Goal: Task Accomplishment & Management: Use online tool/utility

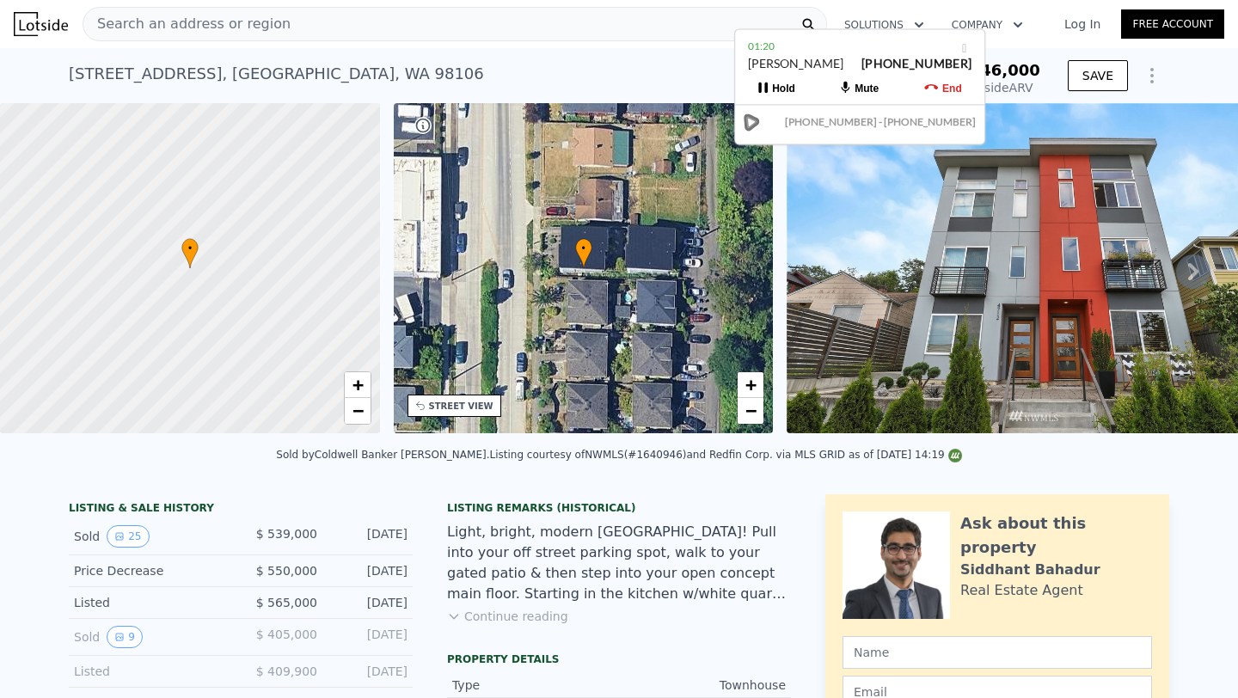
click at [196, 28] on span "Search an address or region" at bounding box center [186, 24] width 207 height 21
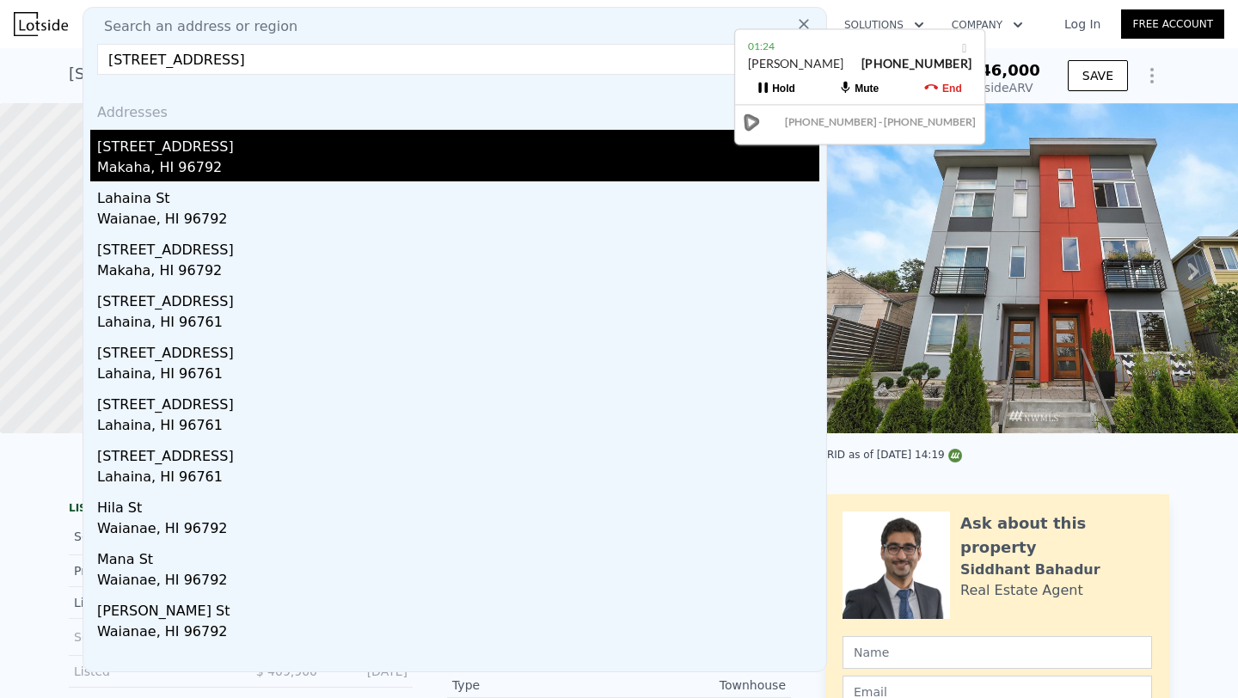
type input "[STREET_ADDRESS]"
click at [234, 150] on div "[STREET_ADDRESS]" at bounding box center [458, 144] width 722 height 28
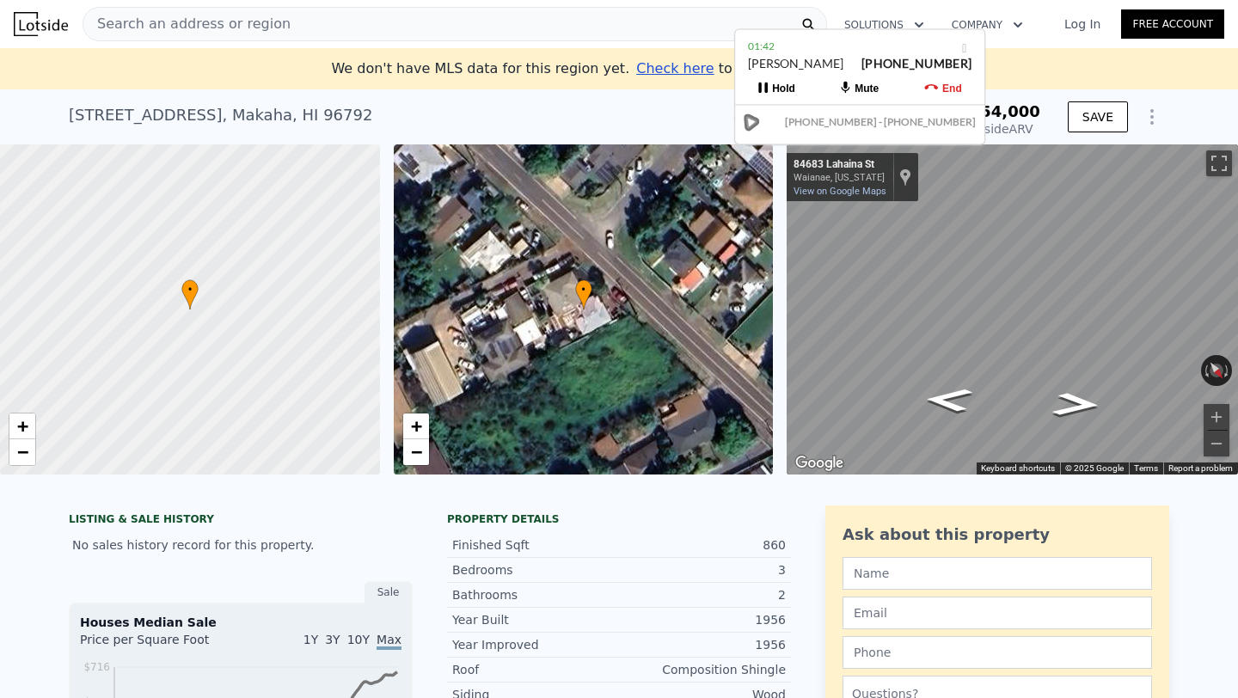
click at [434, 327] on div "• + −" at bounding box center [584, 309] width 380 height 330
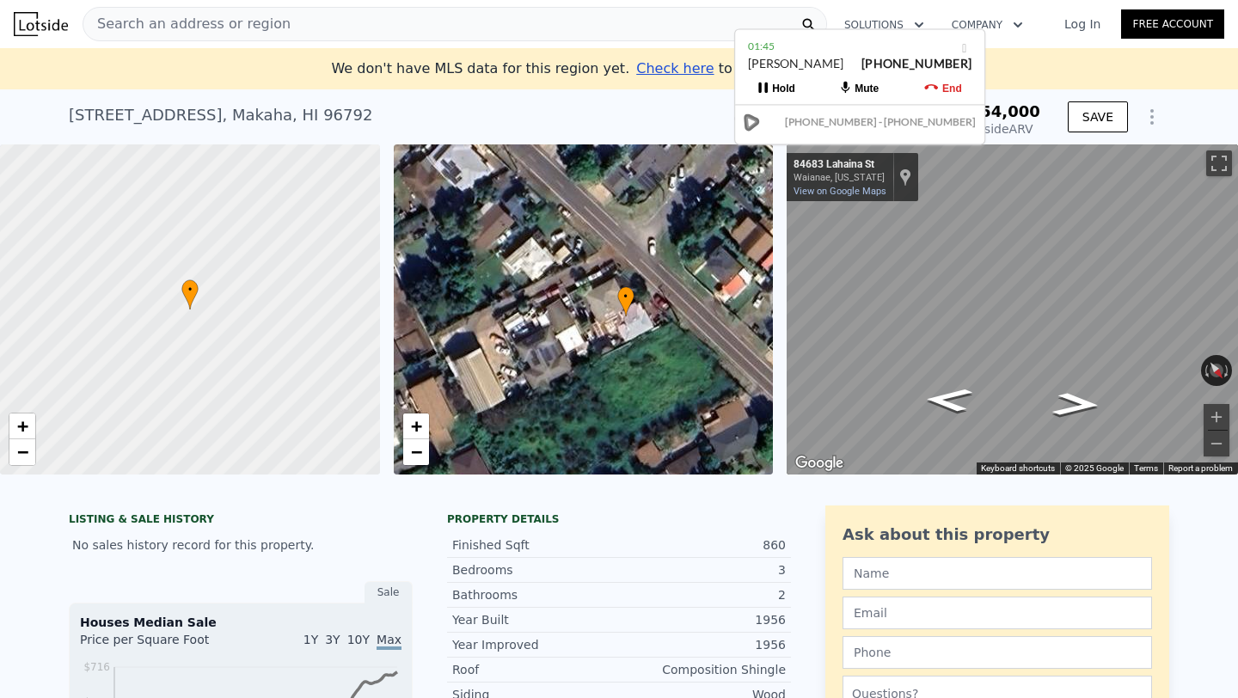
drag, startPoint x: 572, startPoint y: 337, endPoint x: 615, endPoint y: 344, distance: 42.7
click at [615, 344] on div "• + −" at bounding box center [584, 309] width 380 height 330
click at [424, 452] on link "−" at bounding box center [416, 452] width 26 height 26
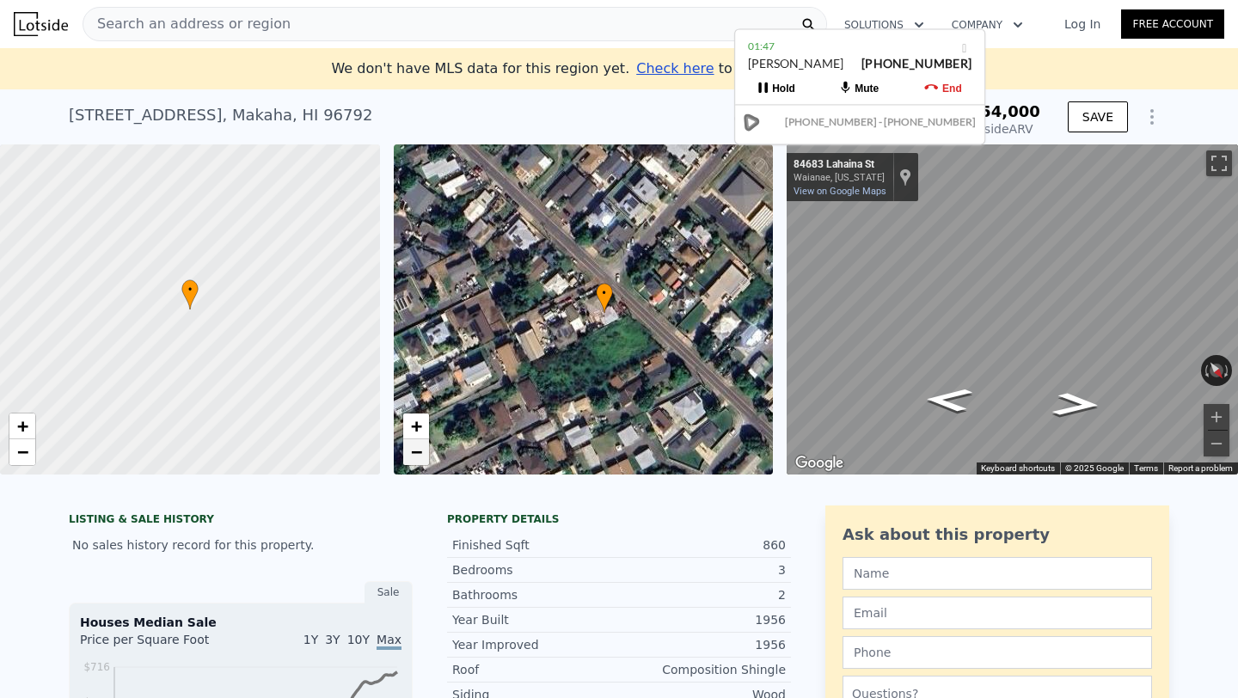
click at [424, 452] on link "−" at bounding box center [416, 452] width 26 height 26
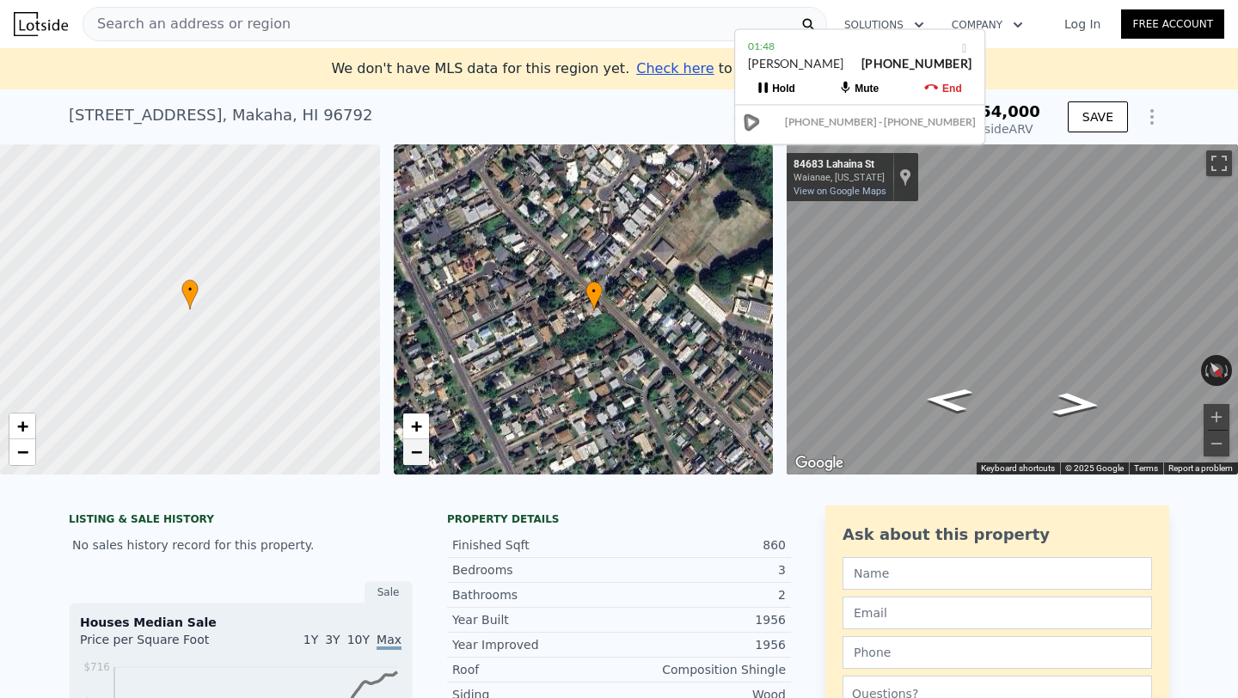
click at [424, 452] on link "−" at bounding box center [416, 452] width 26 height 26
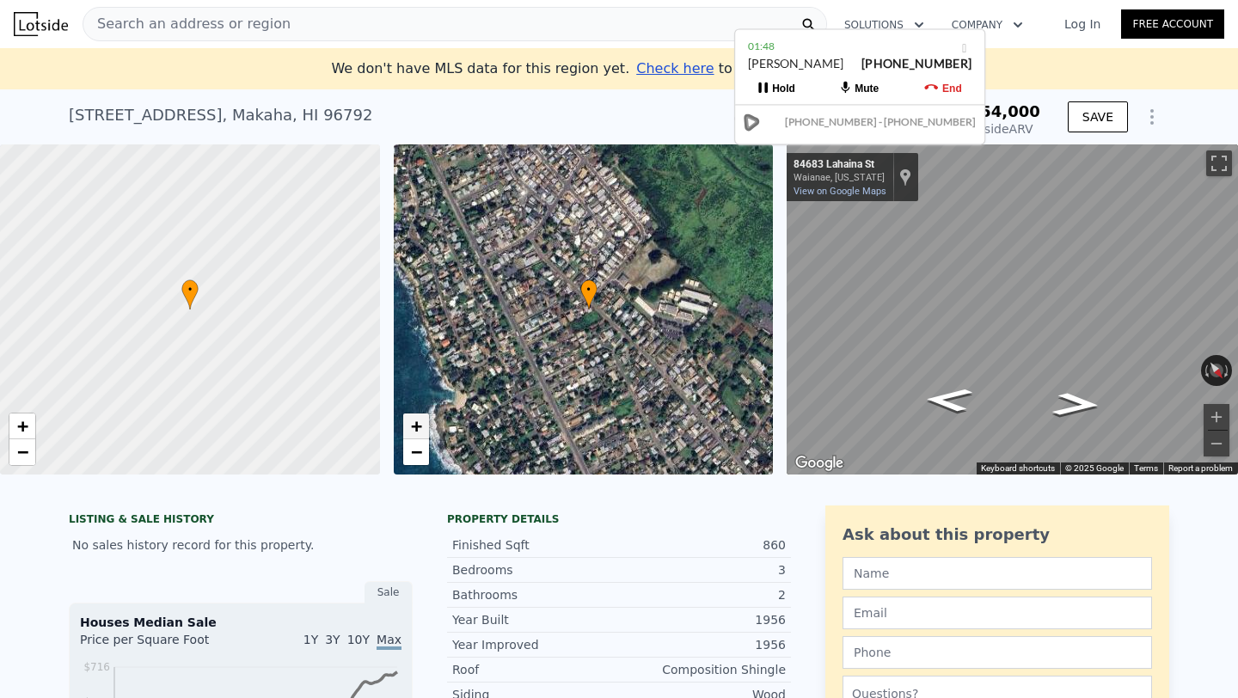
click at [419, 431] on span "+" at bounding box center [415, 425] width 11 height 21
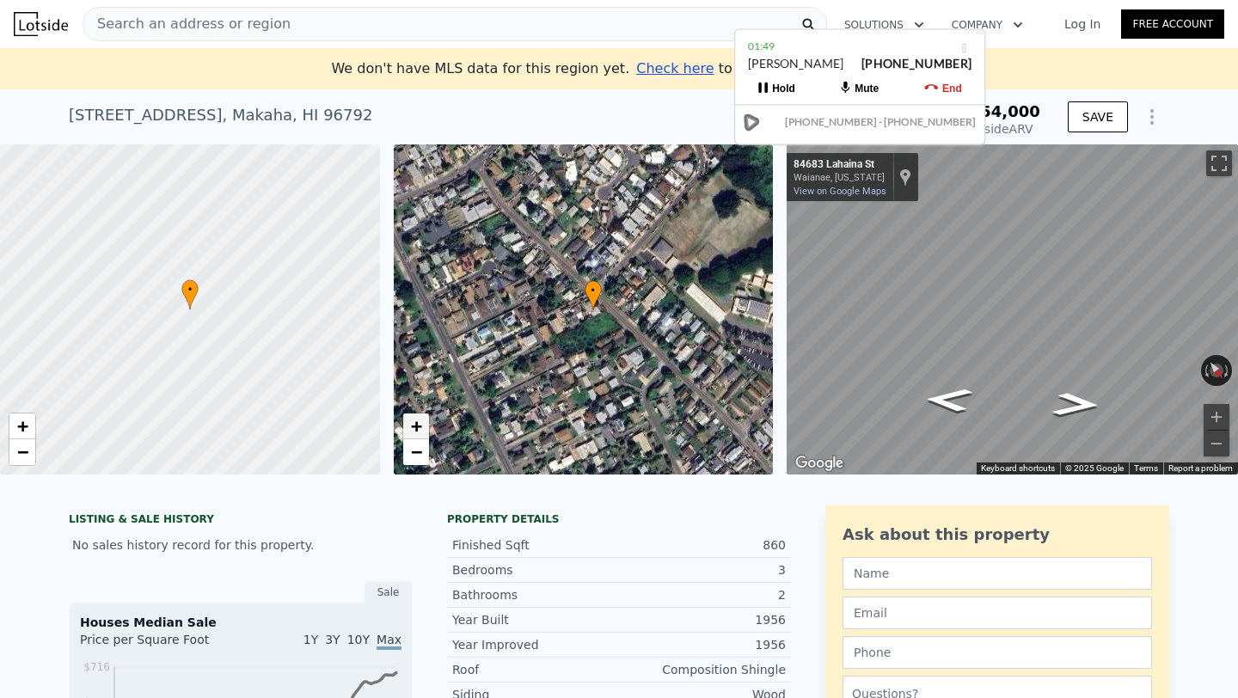
click at [419, 431] on span "+" at bounding box center [415, 425] width 11 height 21
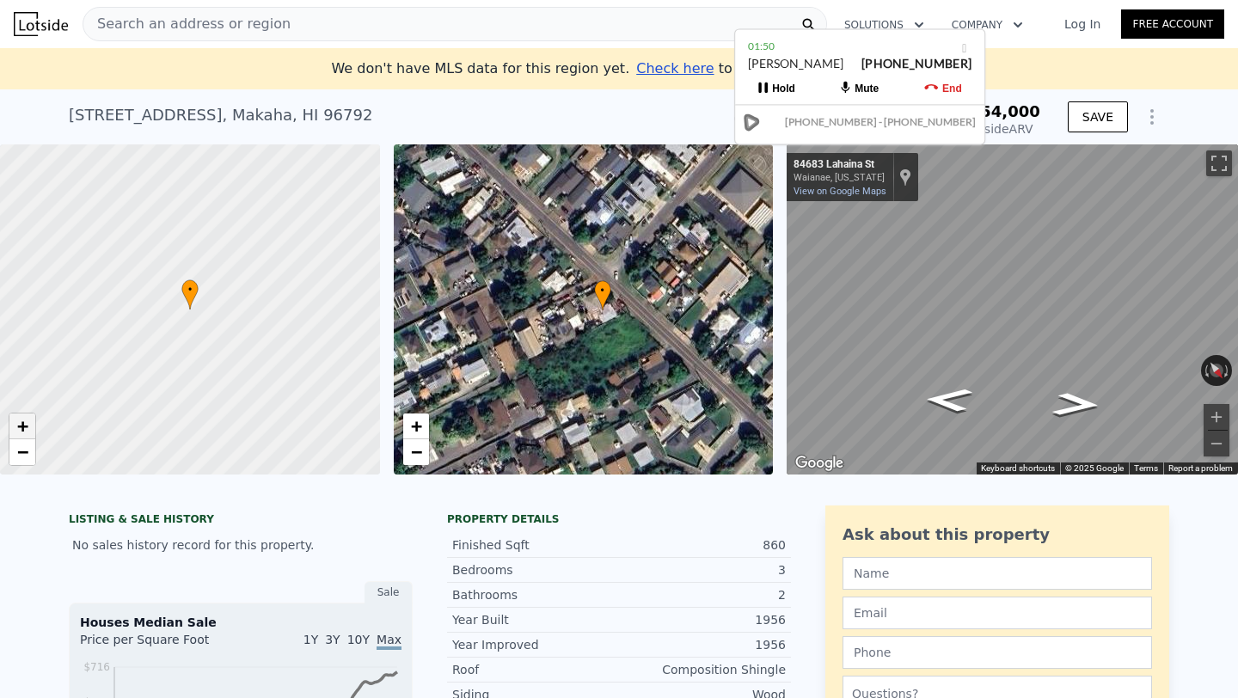
click at [19, 431] on span "+" at bounding box center [22, 425] width 11 height 21
click at [424, 432] on link "+" at bounding box center [416, 426] width 26 height 26
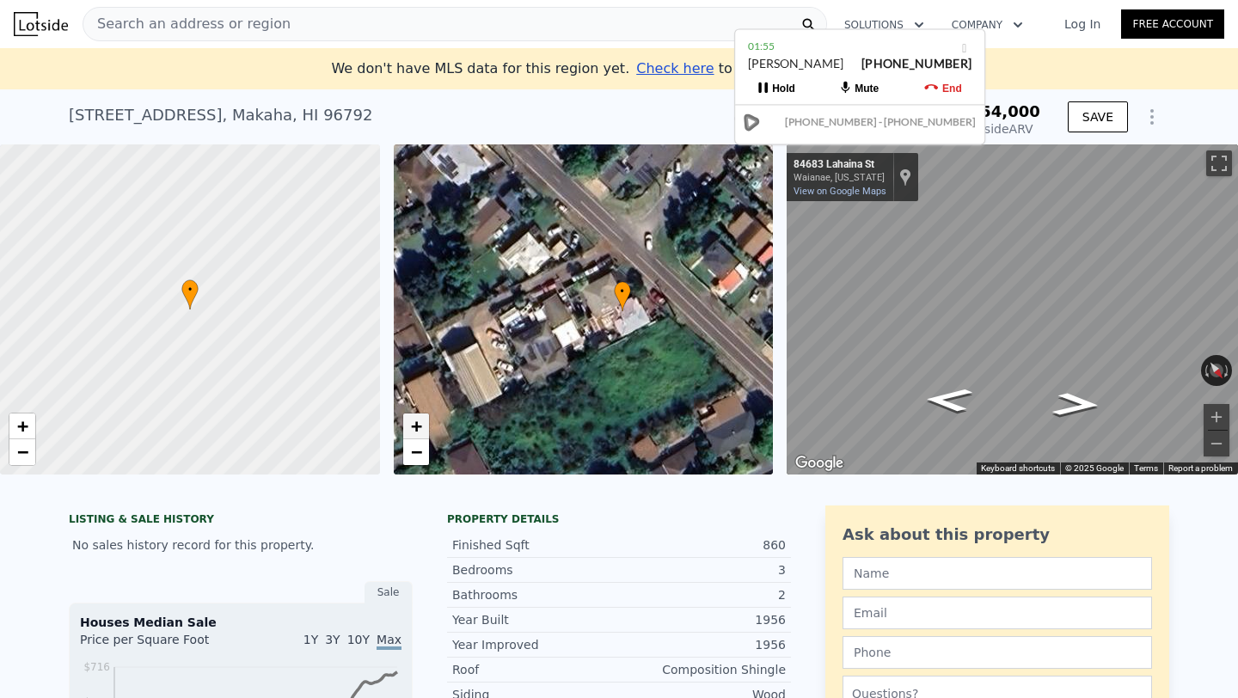
click at [424, 432] on link "+" at bounding box center [416, 426] width 26 height 26
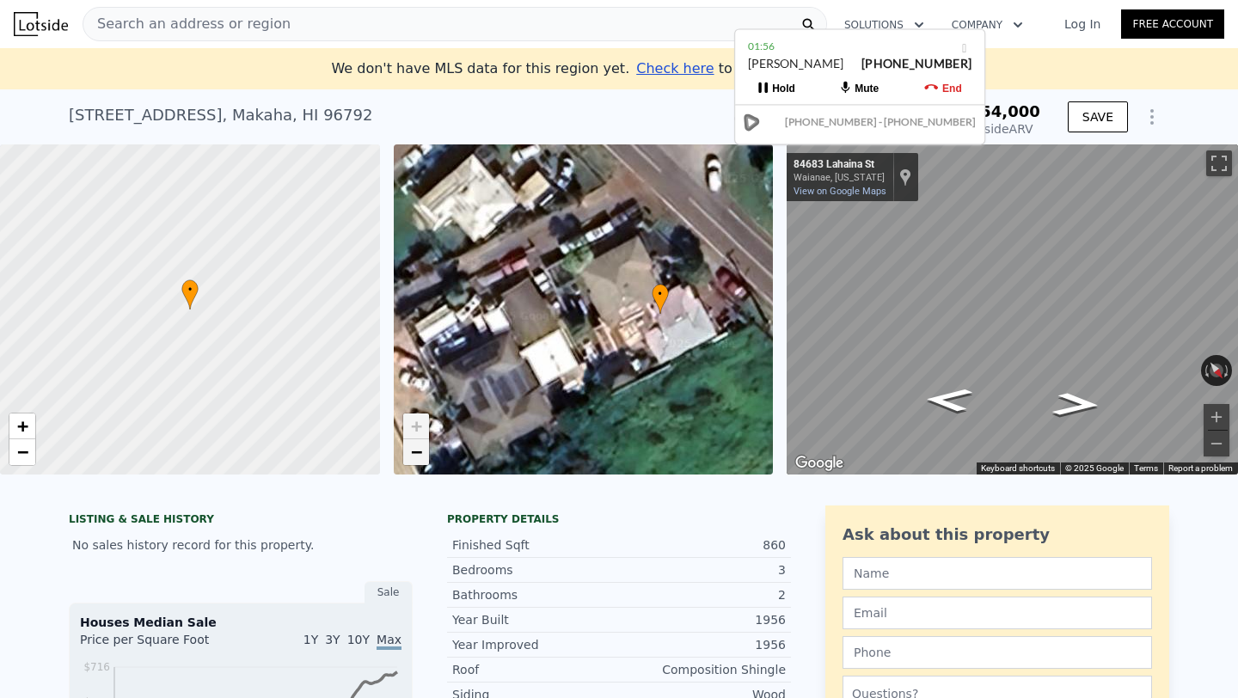
click at [412, 451] on span "−" at bounding box center [415, 451] width 11 height 21
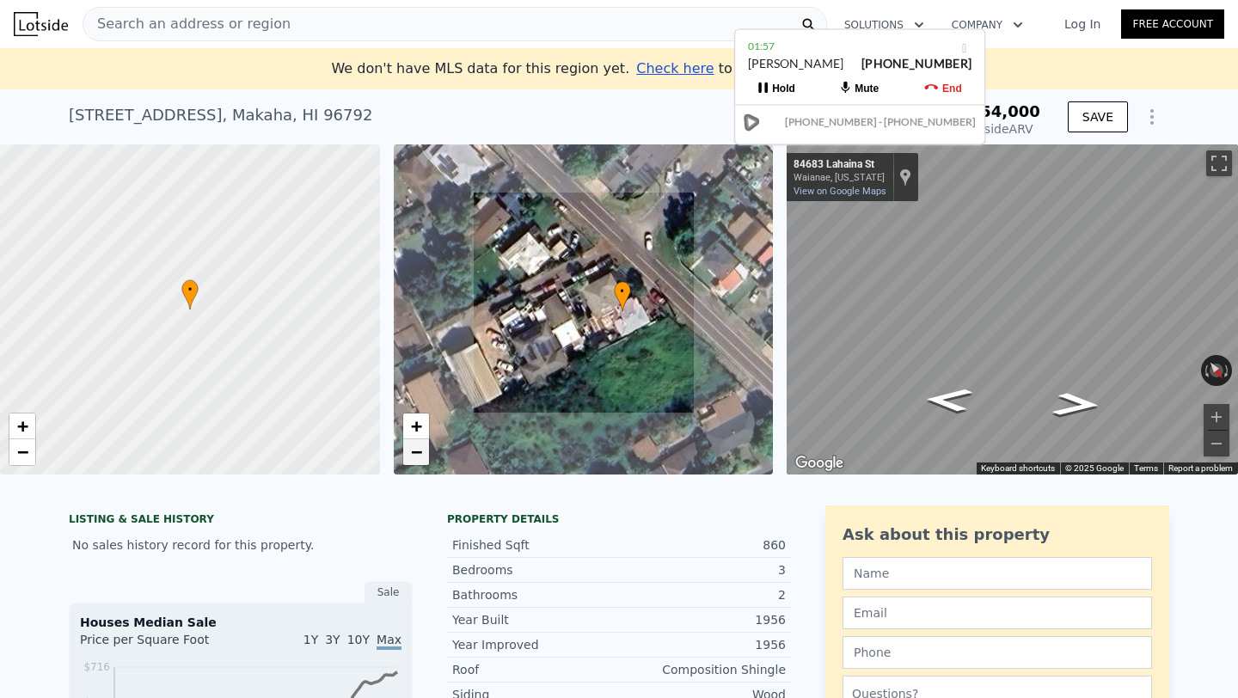
click at [412, 451] on span "−" at bounding box center [415, 451] width 11 height 21
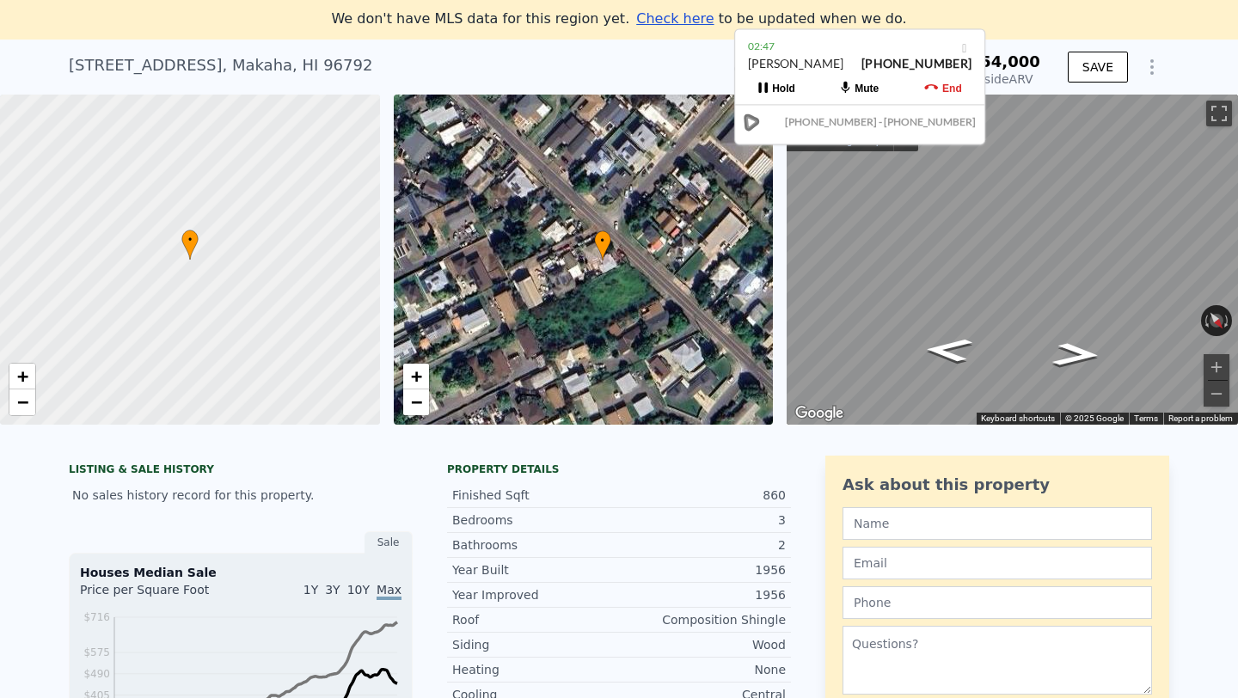
scroll to position [47, 0]
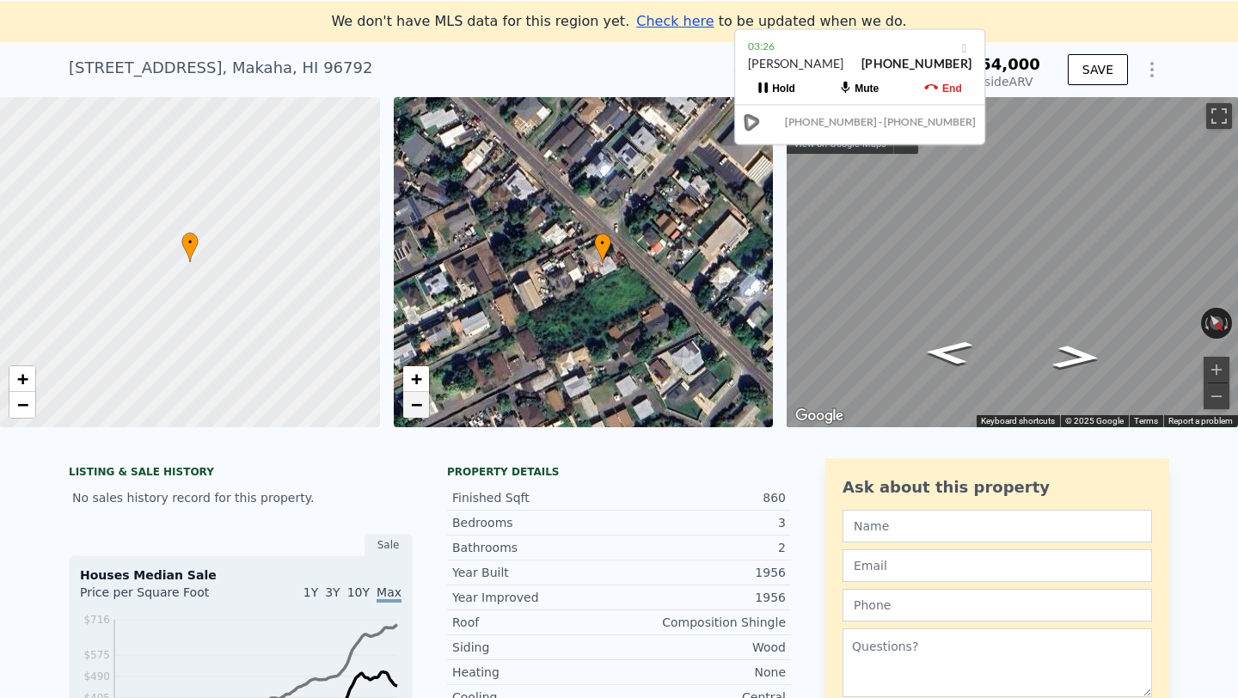
click at [419, 408] on span "−" at bounding box center [415, 404] width 11 height 21
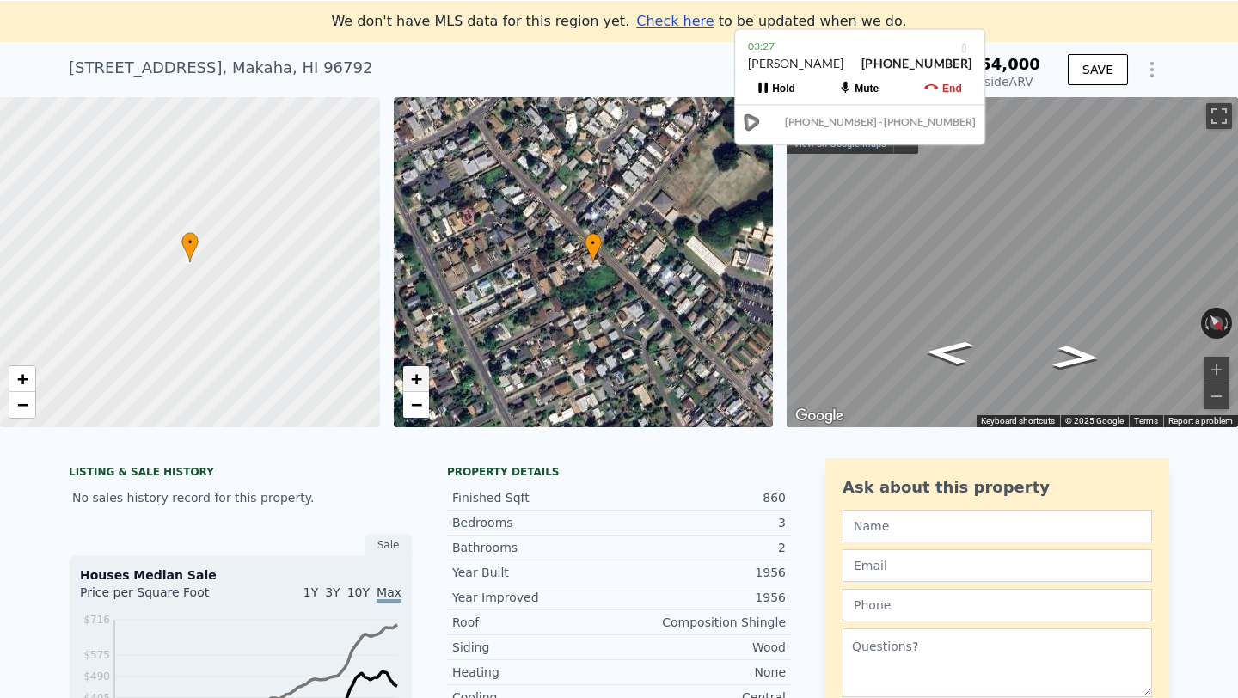
click at [416, 382] on span "+" at bounding box center [415, 378] width 11 height 21
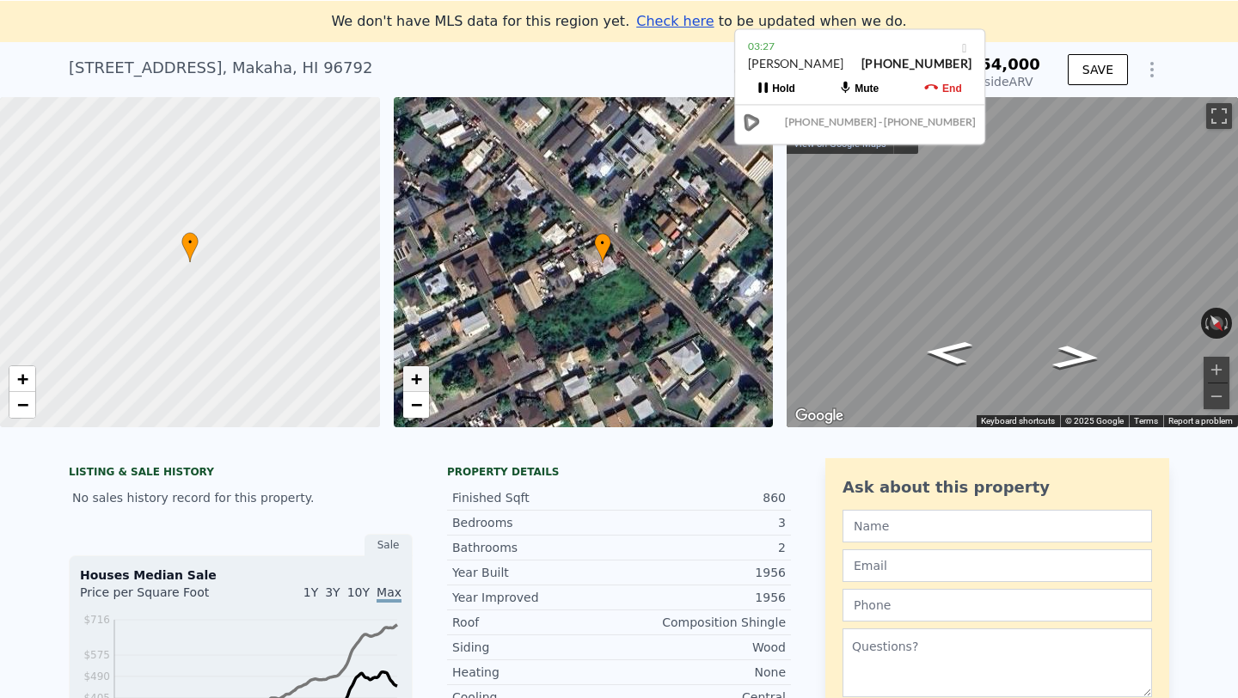
click at [416, 382] on span "+" at bounding box center [415, 378] width 11 height 21
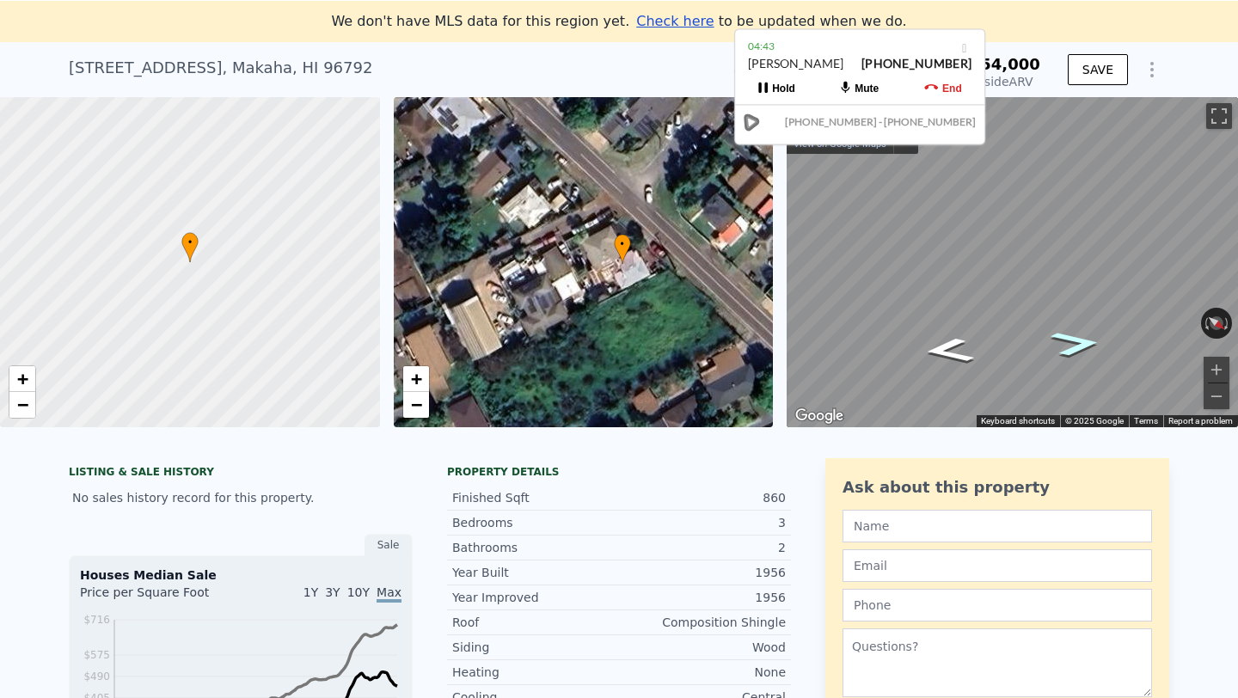
click at [1073, 347] on icon "Go Northwest, Lahaina St" at bounding box center [1076, 344] width 94 height 38
click at [958, 291] on icon "Go Southeast, Lahaina St" at bounding box center [959, 293] width 122 height 50
click at [1044, 304] on icon "Go Northwest, Lahaina St" at bounding box center [1046, 305] width 129 height 43
click at [1061, 303] on icon "Go Northwest, Lahaina St" at bounding box center [1065, 314] width 123 height 46
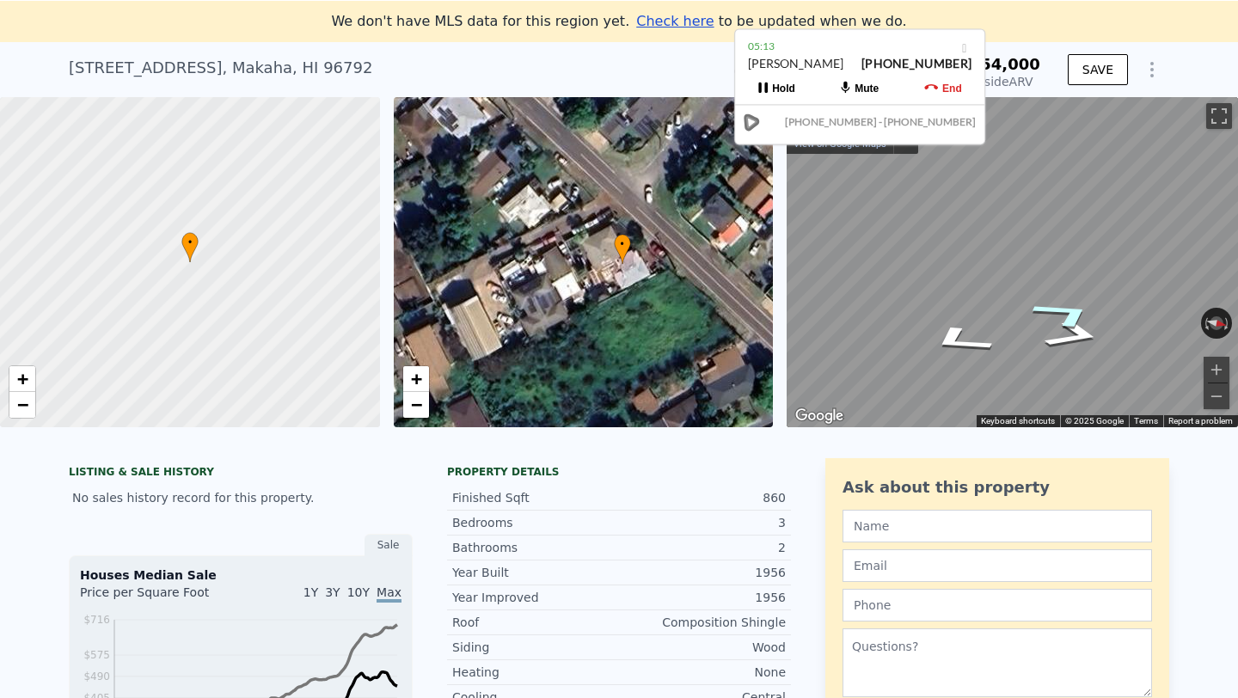
click at [1061, 303] on icon "Go Northwest, Lahaina St" at bounding box center [1065, 314] width 123 height 46
click at [963, 329] on icon "Go Southeast, Lahaina St" at bounding box center [955, 326] width 117 height 44
click at [963, 329] on icon "Go Southeast, Lahaina St" at bounding box center [955, 325] width 117 height 44
click at [954, 327] on icon "Go Southeast, Lahaina St" at bounding box center [955, 325] width 117 height 44
click at [1063, 321] on icon "Go Northwest, Lahaina St" at bounding box center [1066, 325] width 121 height 44
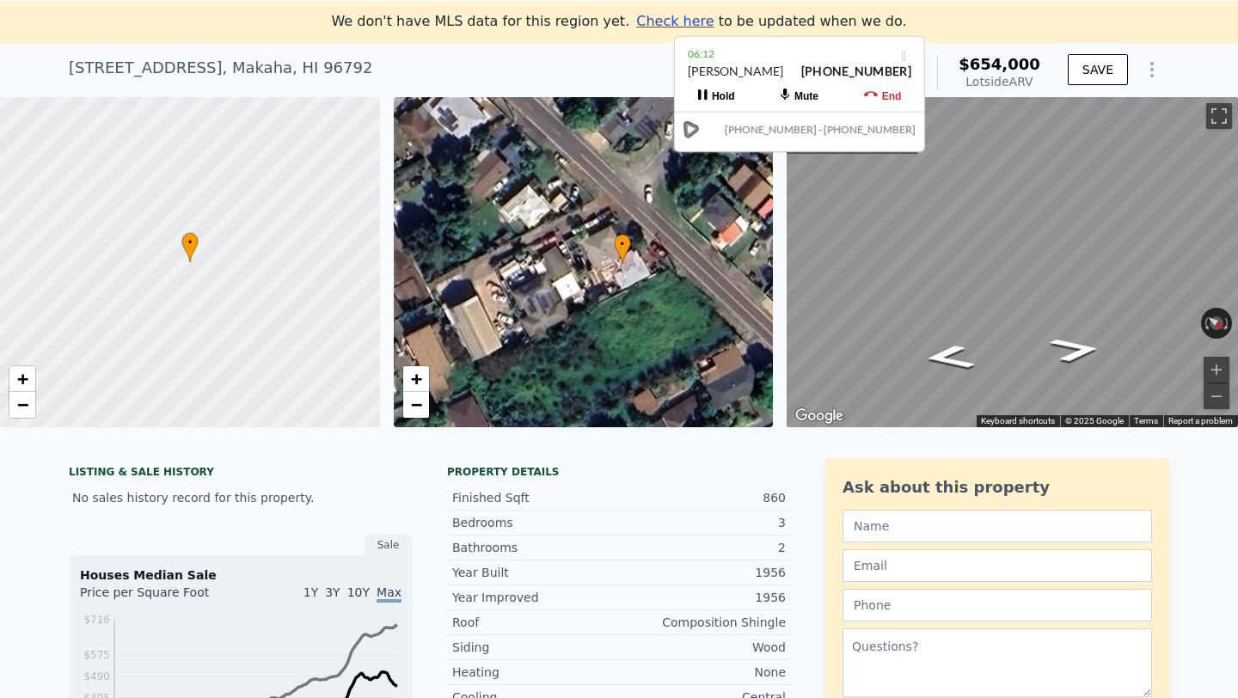
drag, startPoint x: 886, startPoint y: 35, endPoint x: 826, endPoint y: 43, distance: 60.7
click at [826, 43] on div "06:12 [PERSON_NAME] [PHONE_NUMBER]" at bounding box center [799, 70] width 249 height 67
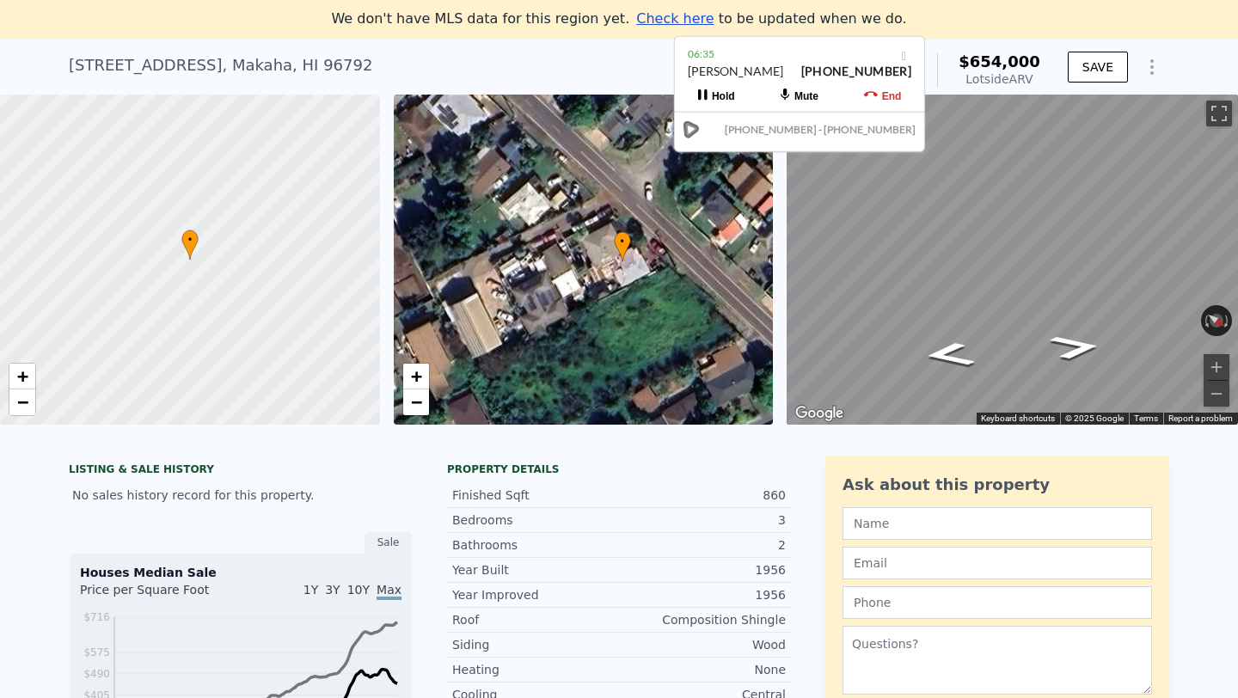
scroll to position [0, 0]
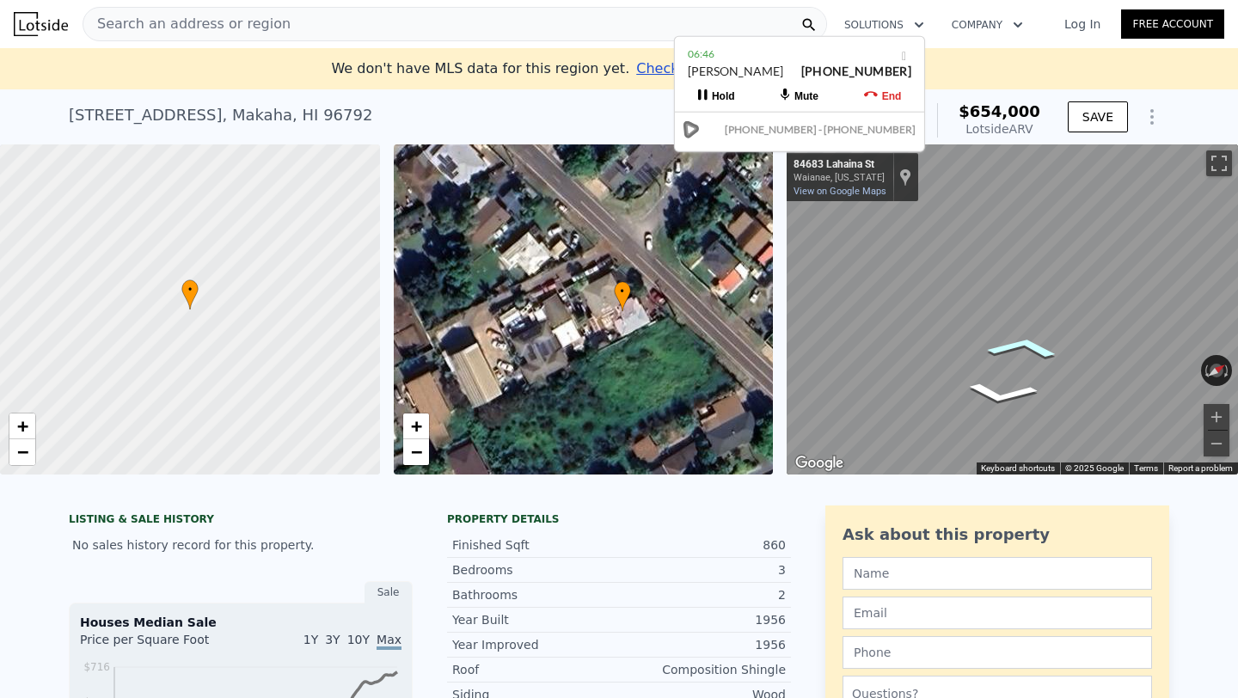
click at [1034, 348] on icon "Go Northwest, Lahaina St" at bounding box center [1023, 347] width 115 height 34
click at [965, 325] on icon "Go Southeast, Lahaina St" at bounding box center [960, 332] width 124 height 52
click at [966, 376] on icon "Go Southeast, Lahaina St" at bounding box center [959, 372] width 122 height 49
click at [1036, 393] on icon "Go Northwest, Lahaina St" at bounding box center [1033, 398] width 123 height 32
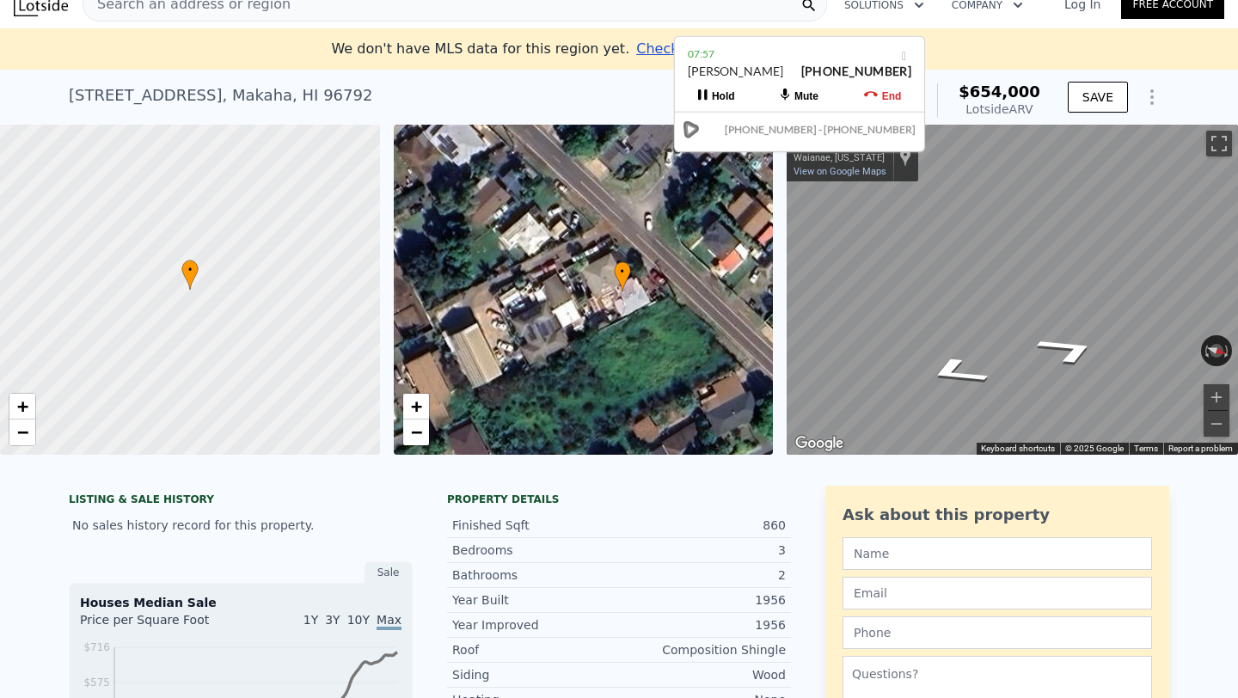
scroll to position [22, 0]
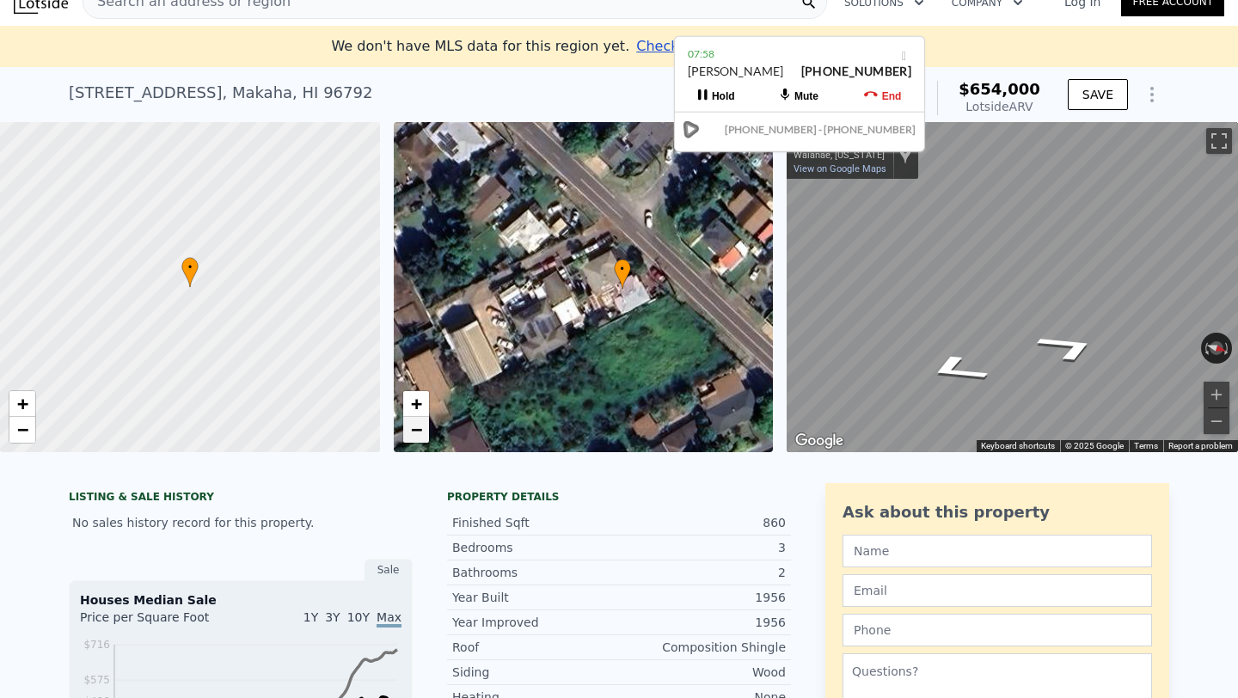
click at [419, 432] on span "−" at bounding box center [415, 429] width 11 height 21
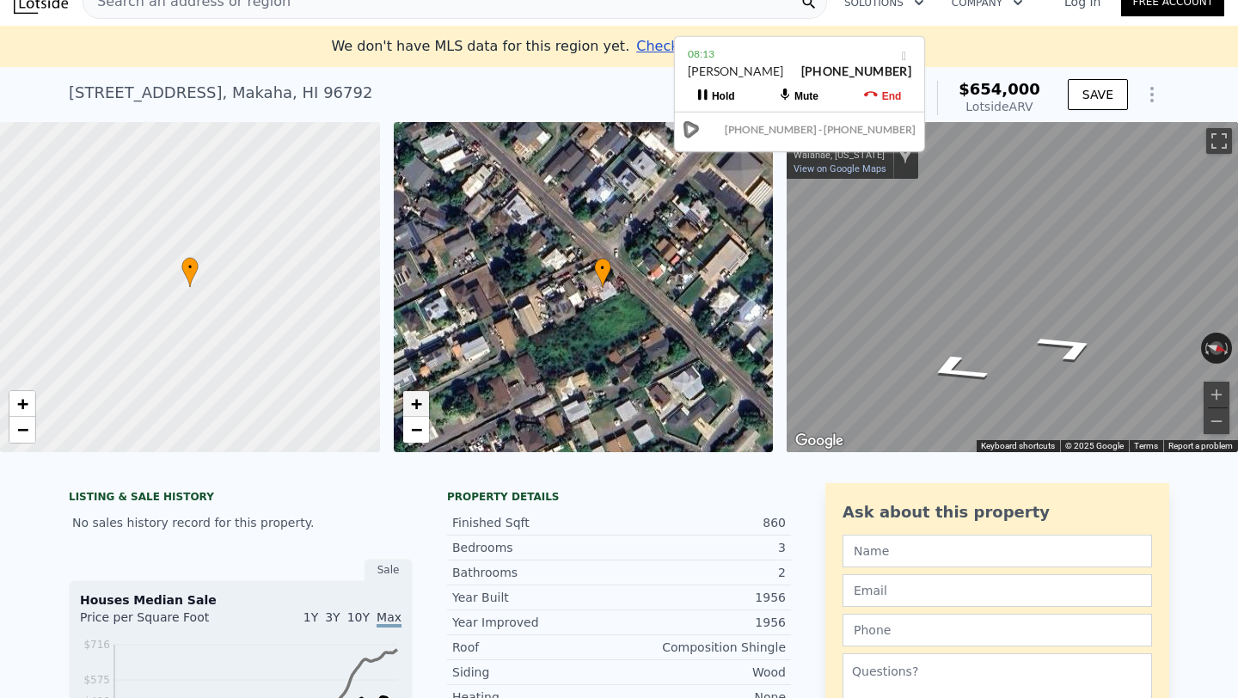
click at [419, 402] on span "+" at bounding box center [415, 403] width 11 height 21
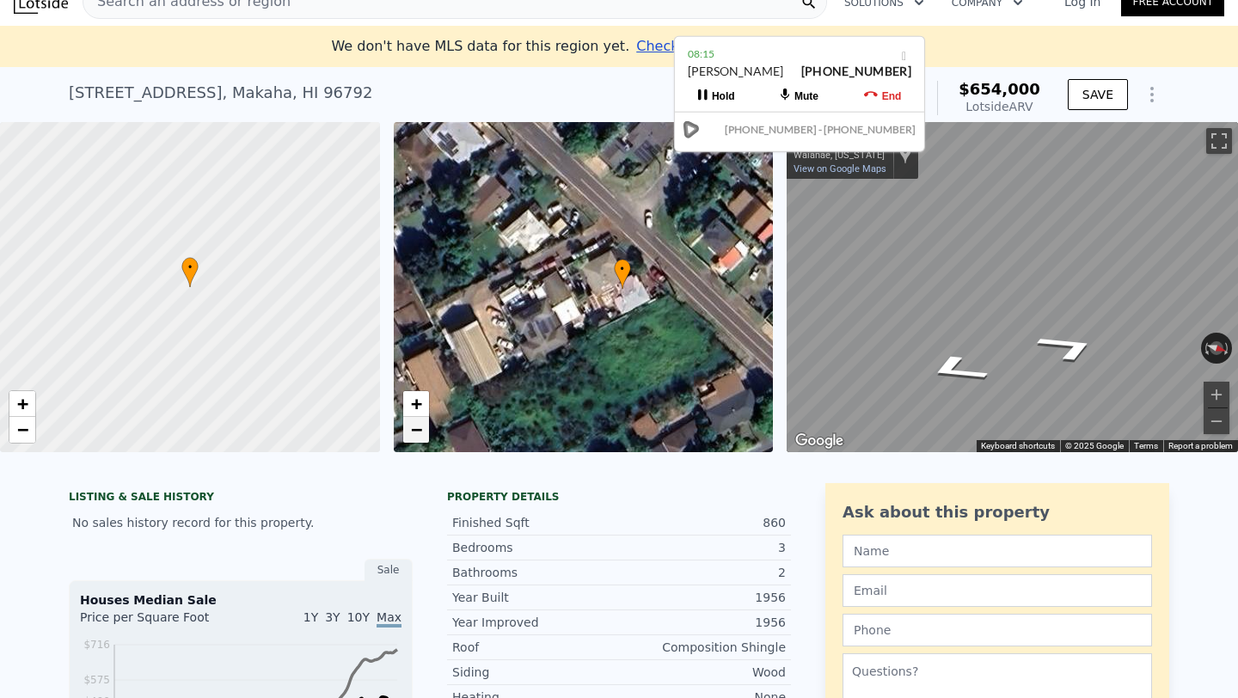
click at [416, 431] on span "−" at bounding box center [415, 429] width 11 height 21
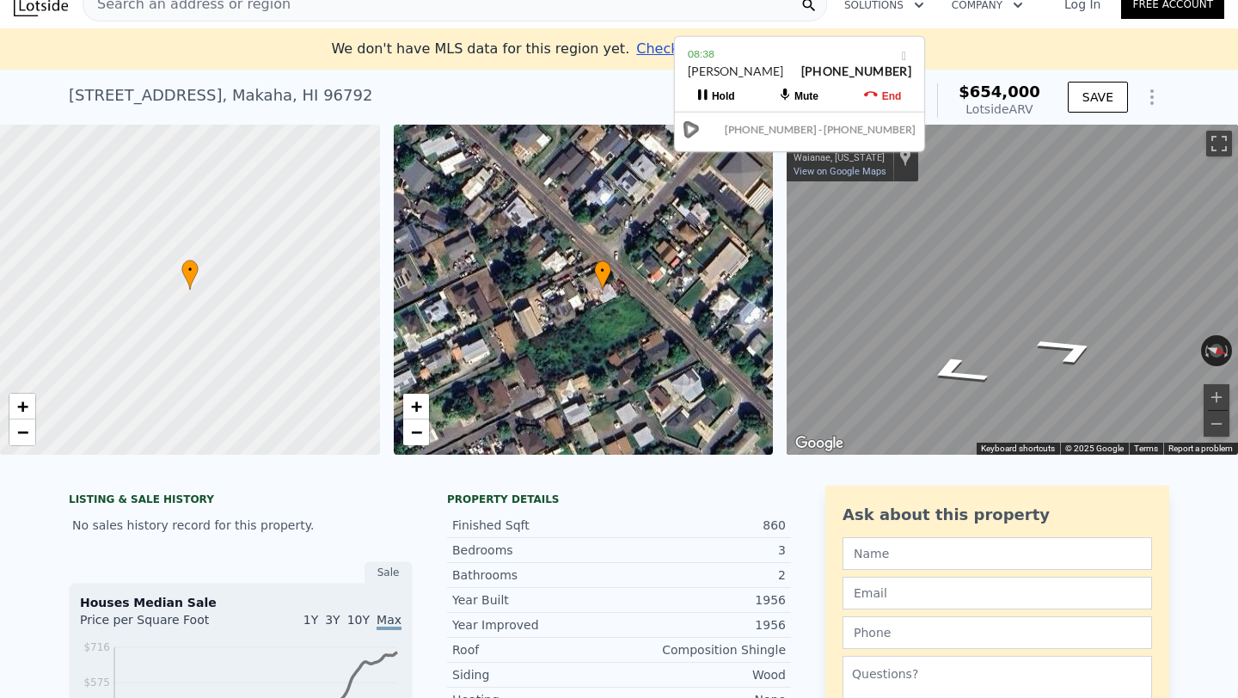
scroll to position [0, 0]
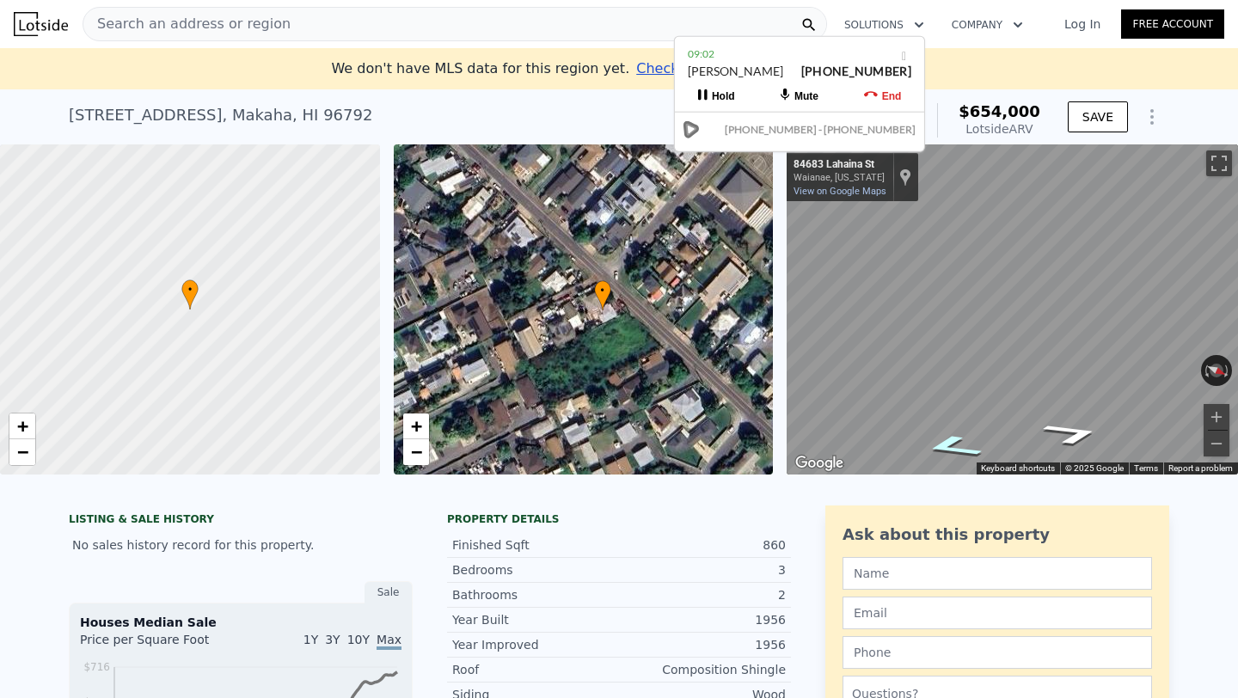
click at [949, 444] on icon "Go Southeast, Lahaina St" at bounding box center [952, 446] width 110 height 34
click at [1046, 419] on icon "Go Northwest, Lahaina St" at bounding box center [1044, 420] width 128 height 34
click at [1064, 444] on icon "Go Northwest, Lahaina St" at bounding box center [1062, 448] width 125 height 34
click at [1073, 401] on icon "Go Northwest, Lahaina St" at bounding box center [1067, 408] width 119 height 41
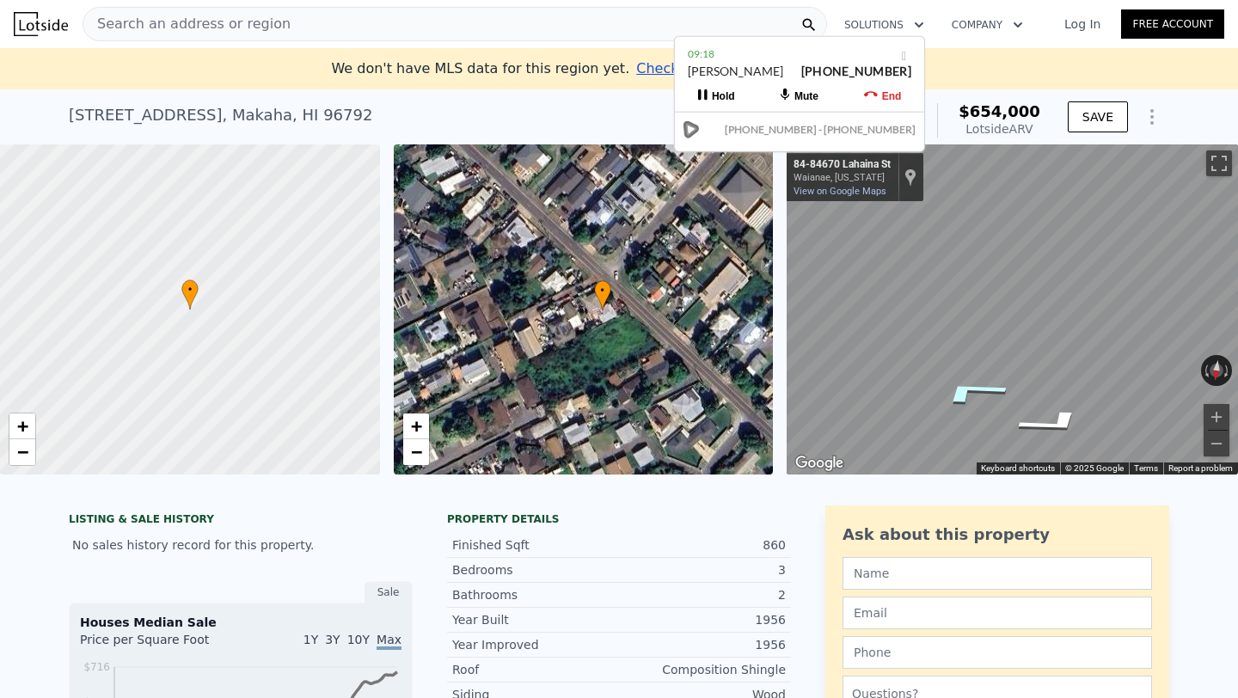
click at [974, 388] on icon "Go Southeast, Lahaina St" at bounding box center [971, 391] width 129 height 39
click at [1077, 425] on icon "Go Northwest, Lahaina St" at bounding box center [1076, 429] width 85 height 32
click at [414, 427] on span "+" at bounding box center [415, 425] width 11 height 21
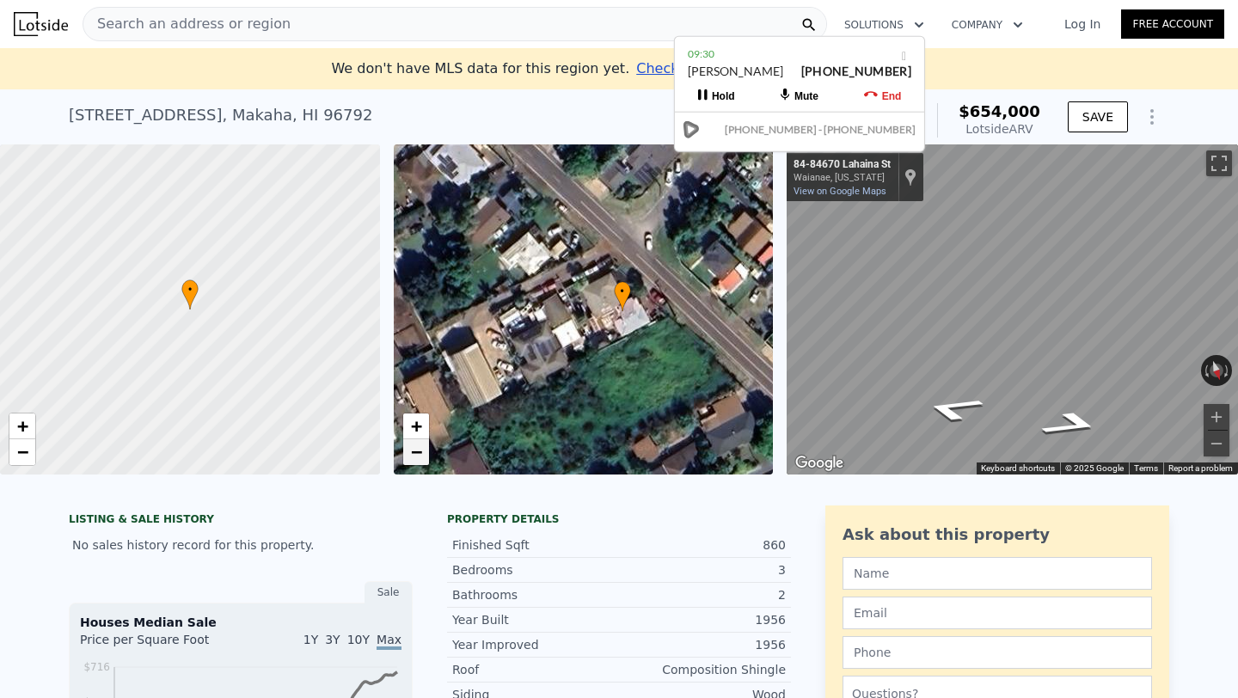
click at [423, 452] on link "−" at bounding box center [416, 452] width 26 height 26
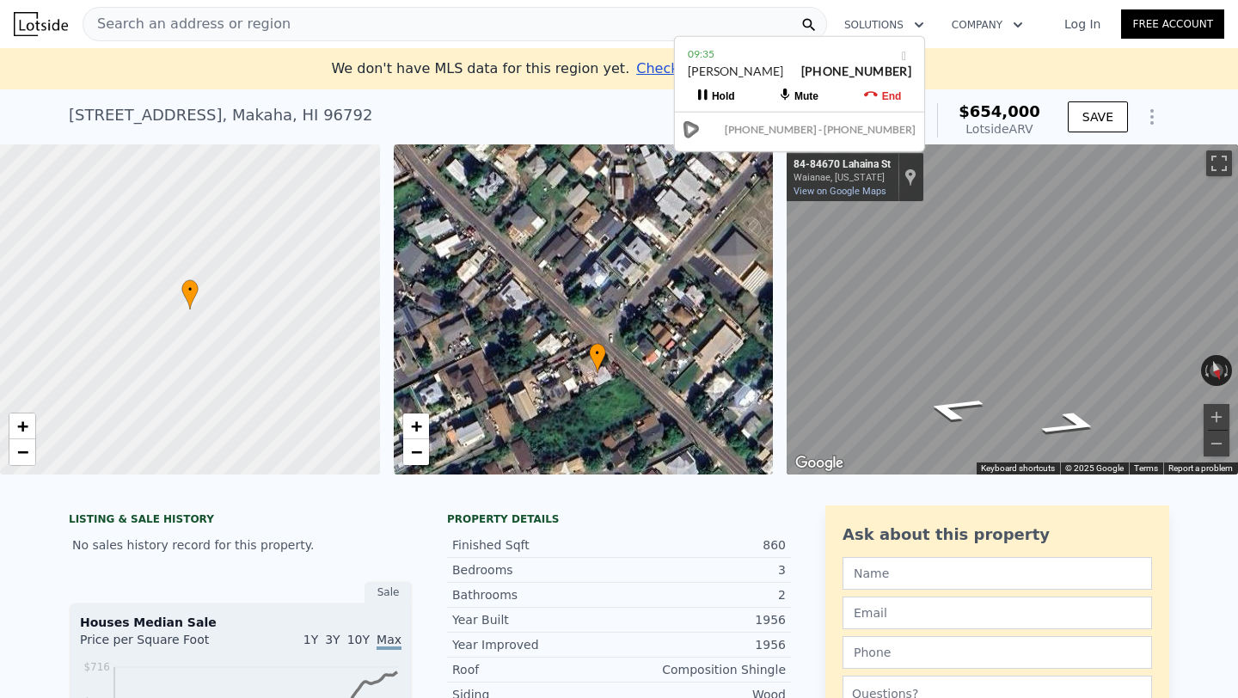
drag, startPoint x: 580, startPoint y: 315, endPoint x: 575, endPoint y: 377, distance: 63.0
click at [575, 377] on div "• + −" at bounding box center [584, 309] width 380 height 330
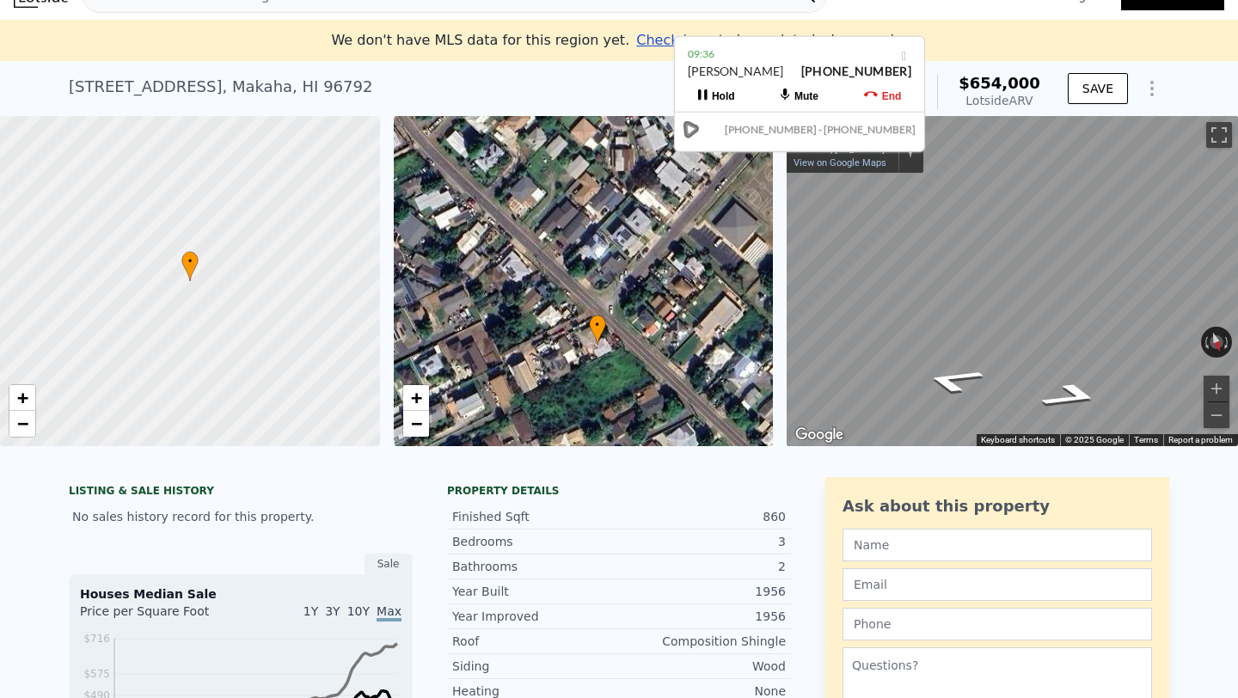
scroll to position [35, 0]
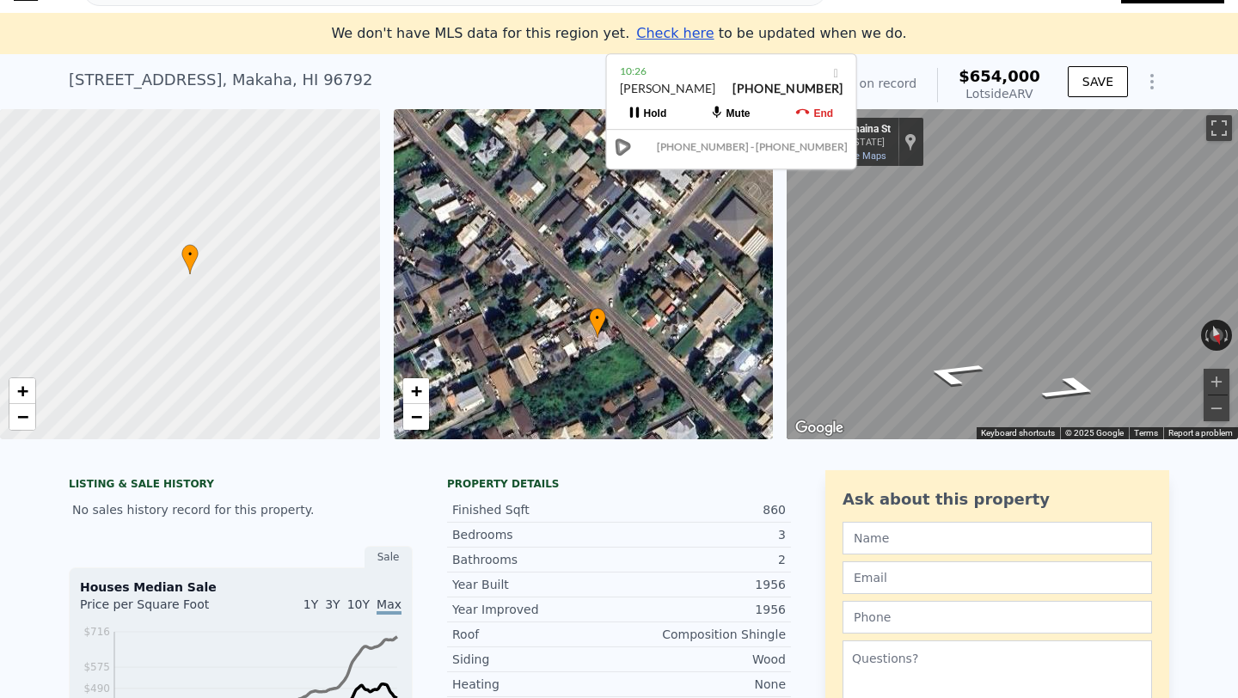
drag, startPoint x: 791, startPoint y: 53, endPoint x: 722, endPoint y: 70, distance: 70.9
click at [722, 70] on div "10:26" at bounding box center [731, 71] width 223 height 17
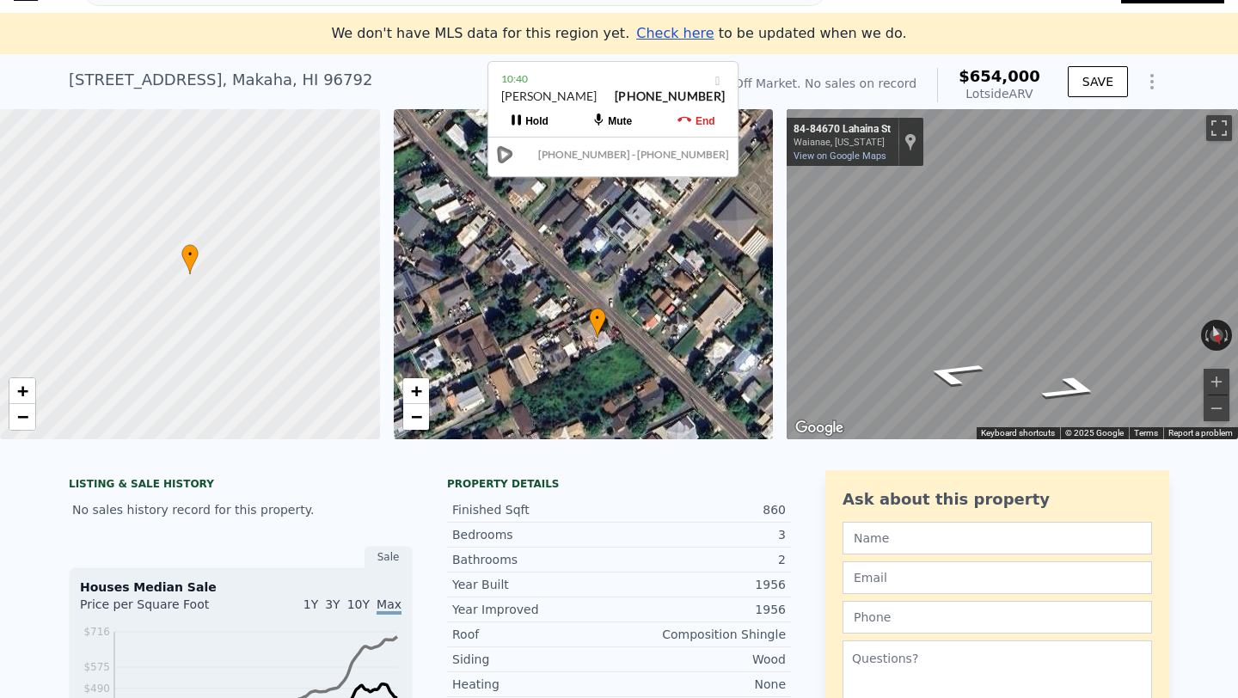
drag, startPoint x: 700, startPoint y: 74, endPoint x: 582, endPoint y: 82, distance: 118.0
click at [582, 82] on div "10:40" at bounding box center [612, 78] width 223 height 17
click at [555, 79] on div "10:40" at bounding box center [612, 78] width 223 height 17
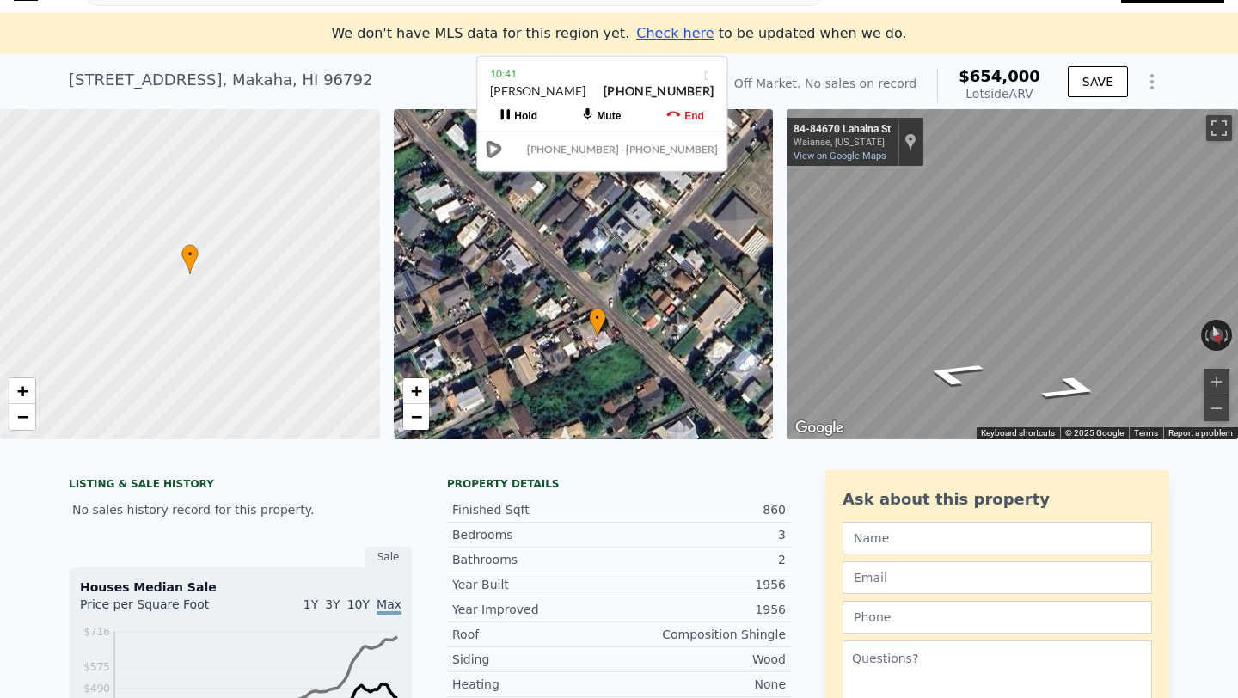
drag, startPoint x: 555, startPoint y: 79, endPoint x: 544, endPoint y: 73, distance: 12.7
click at [544, 73] on div "10:41" at bounding box center [601, 73] width 223 height 17
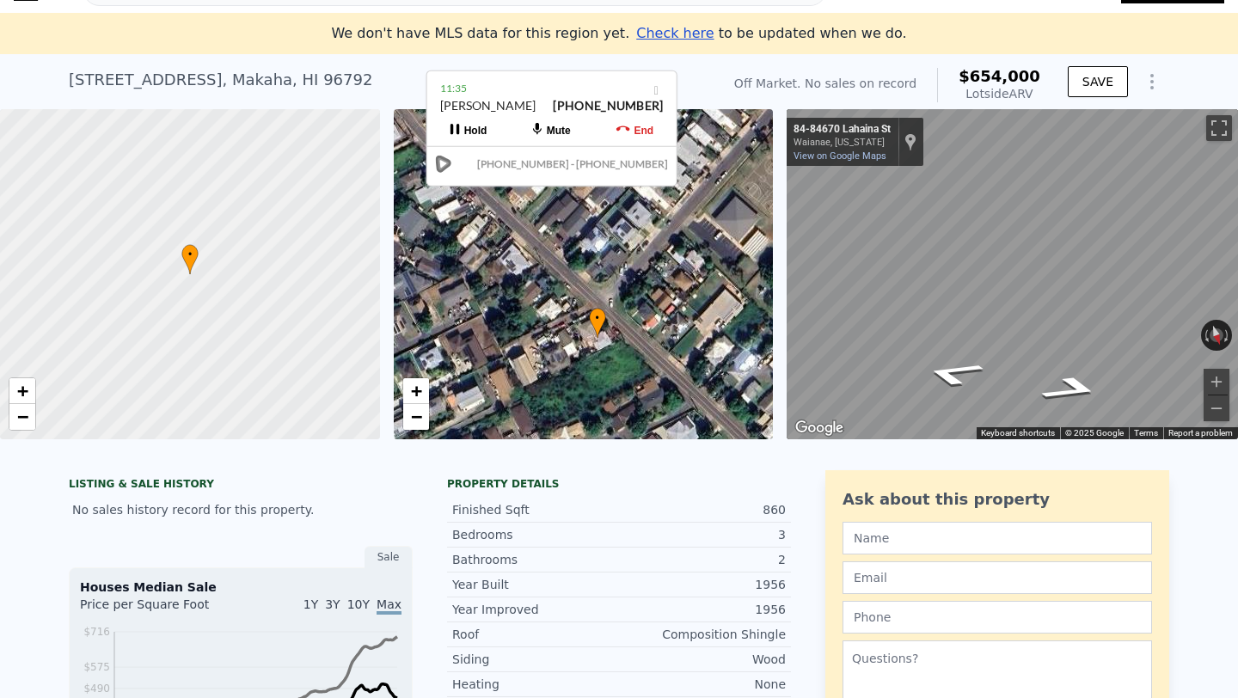
drag, startPoint x: 607, startPoint y: 72, endPoint x: 556, endPoint y: 87, distance: 52.8
click at [556, 87] on div "11:35" at bounding box center [551, 88] width 223 height 17
click at [412, 419] on span "−" at bounding box center [415, 416] width 11 height 21
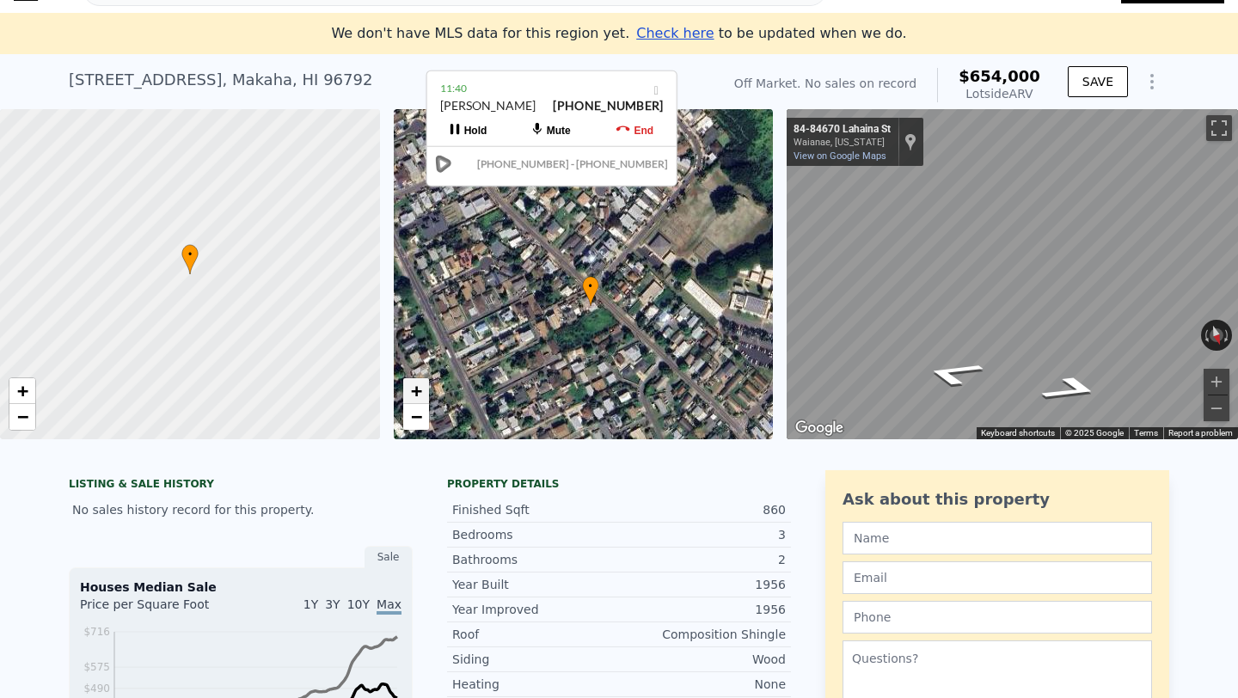
click at [416, 388] on span "+" at bounding box center [415, 390] width 11 height 21
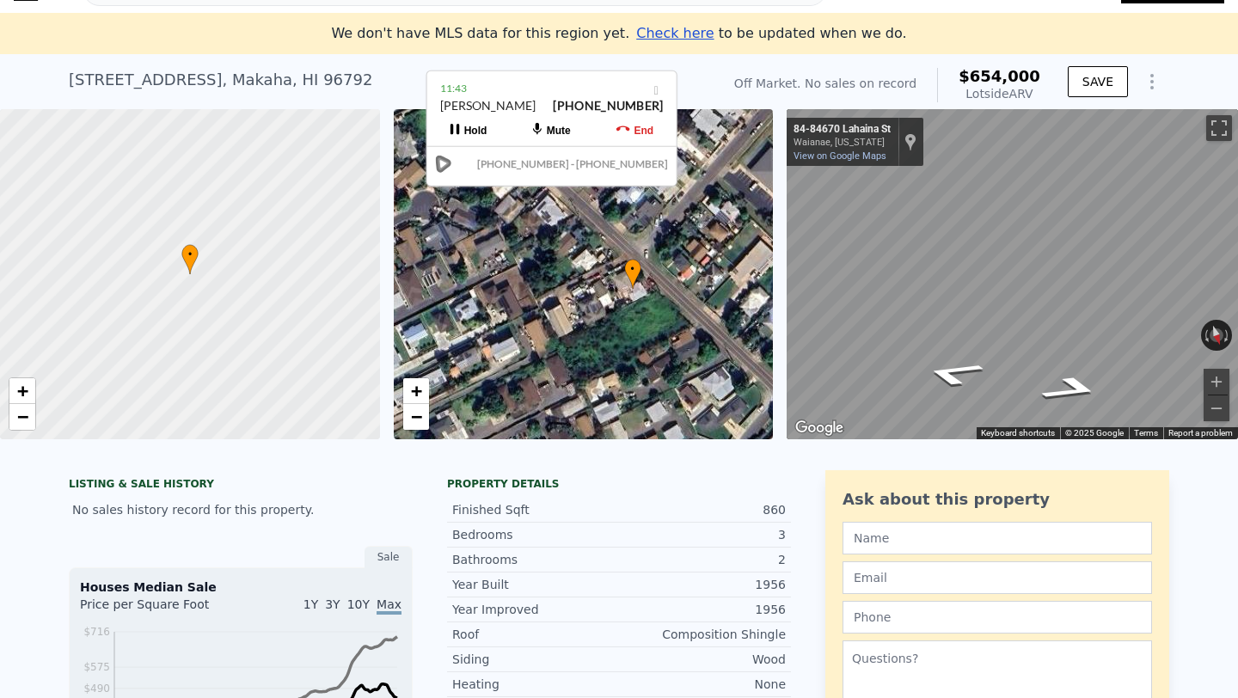
drag, startPoint x: 594, startPoint y: 365, endPoint x: 629, endPoint y: 317, distance: 59.7
click at [629, 317] on div "• + −" at bounding box center [584, 274] width 380 height 330
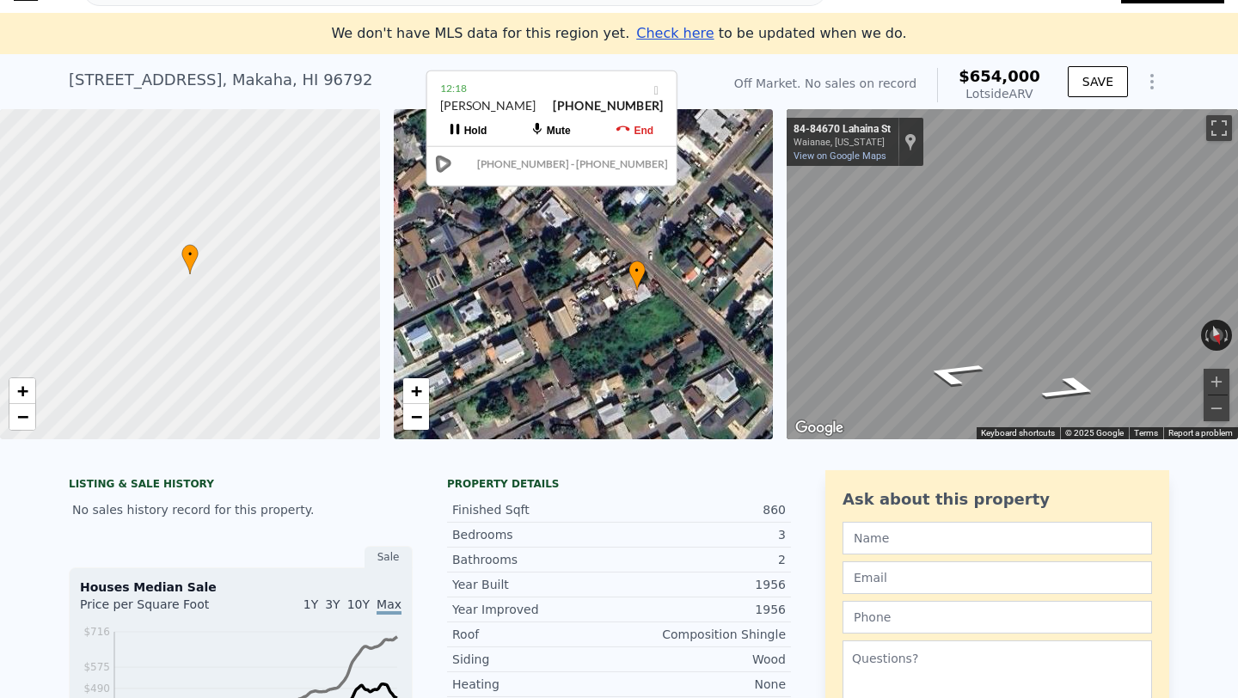
click at [542, 333] on div "• + −" at bounding box center [584, 274] width 380 height 330
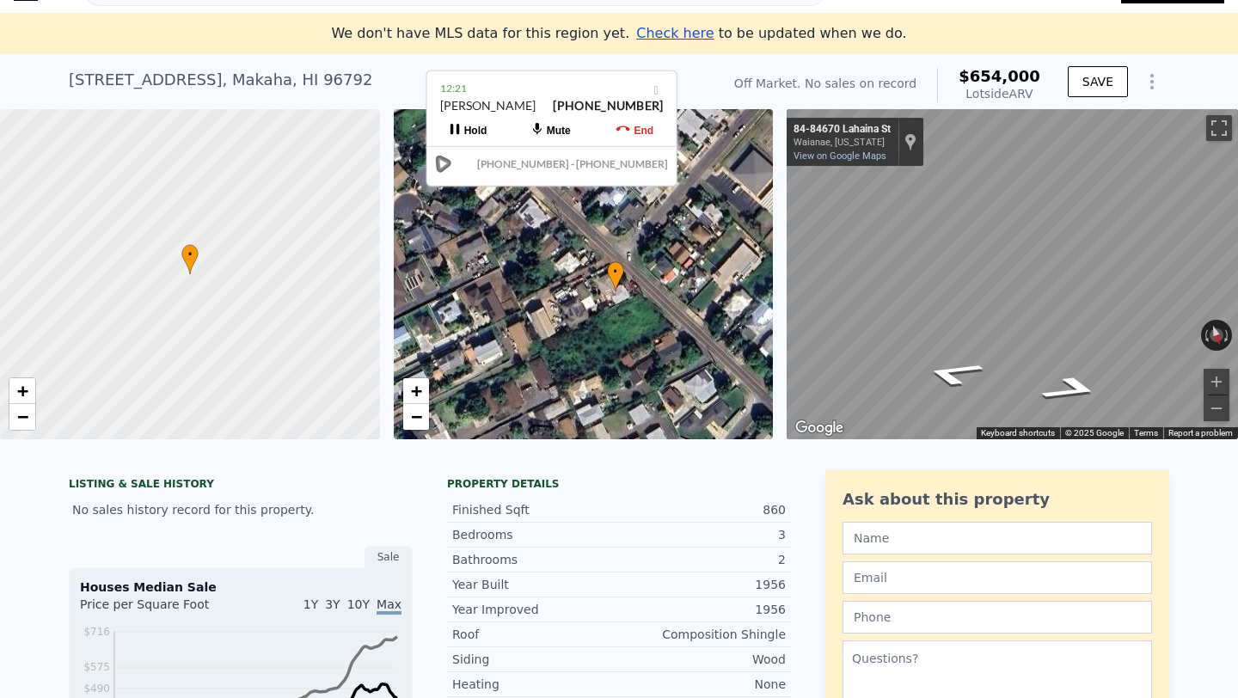
drag, startPoint x: 582, startPoint y: 311, endPoint x: 560, endPoint y: 312, distance: 21.5
click at [560, 312] on div "• + −" at bounding box center [584, 274] width 380 height 330
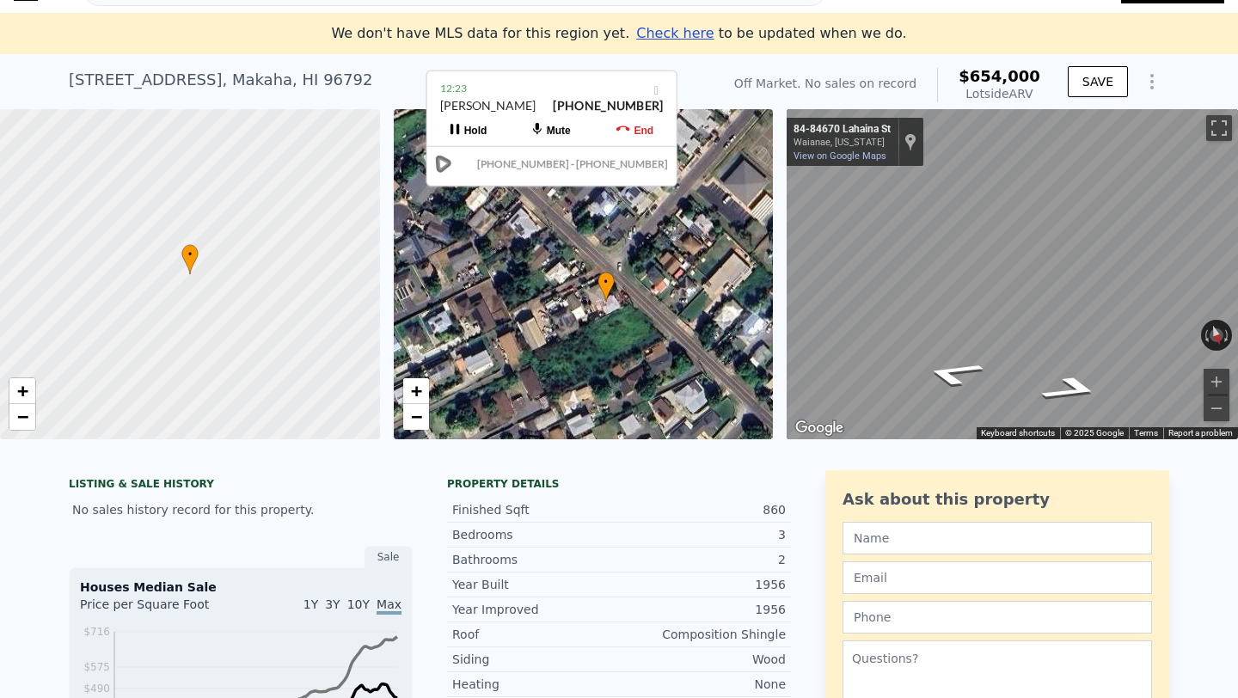
drag, startPoint x: 591, startPoint y: 312, endPoint x: 582, endPoint y: 322, distance: 14.0
click at [582, 322] on div "• + −" at bounding box center [584, 274] width 380 height 330
click at [415, 418] on span "−" at bounding box center [415, 416] width 11 height 21
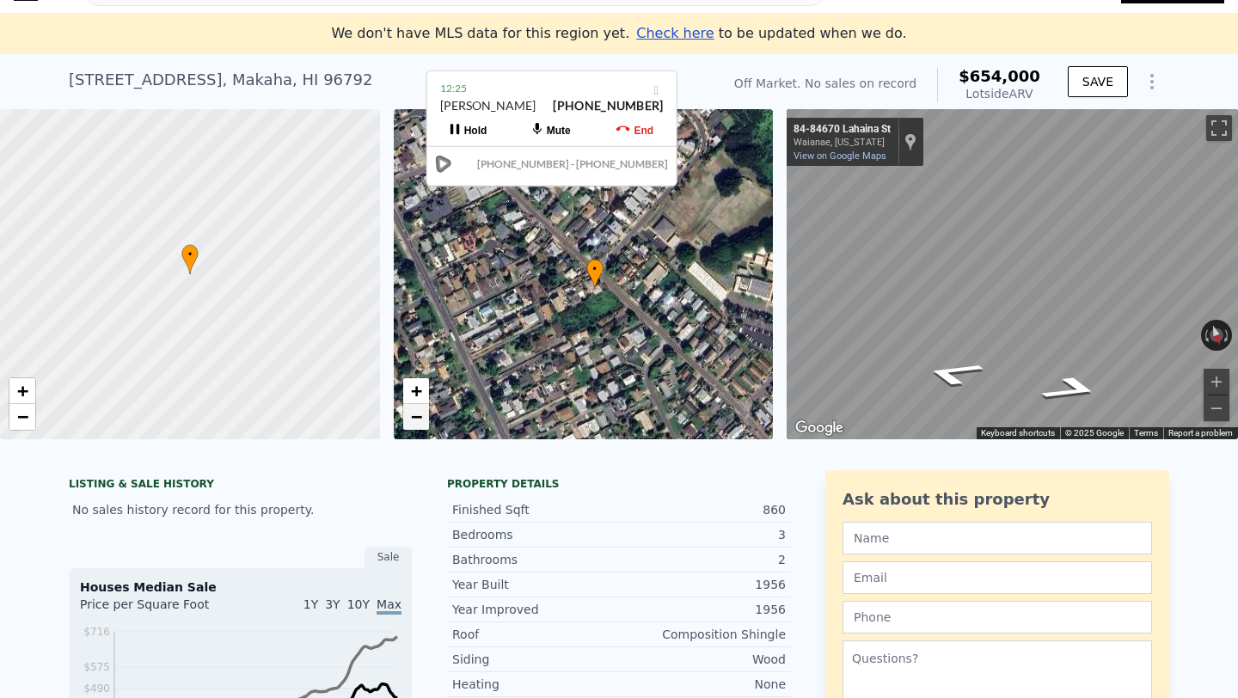
click at [415, 418] on span "−" at bounding box center [415, 416] width 11 height 21
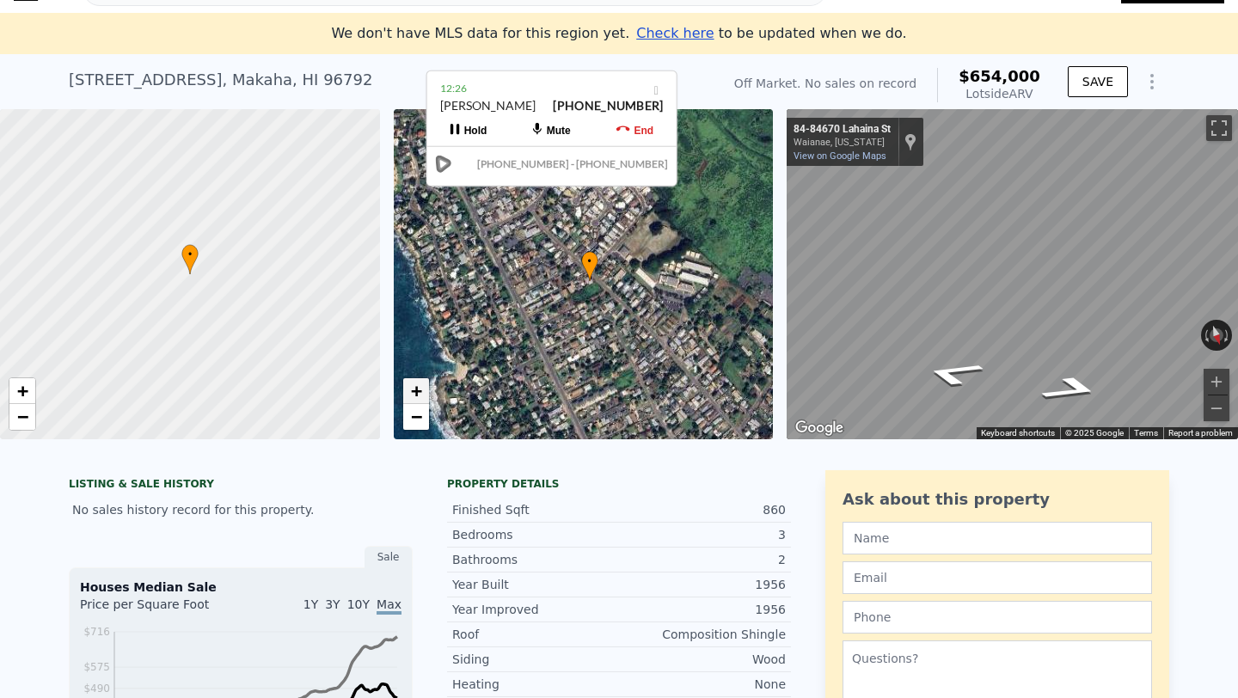
click at [414, 395] on span "+" at bounding box center [415, 390] width 11 height 21
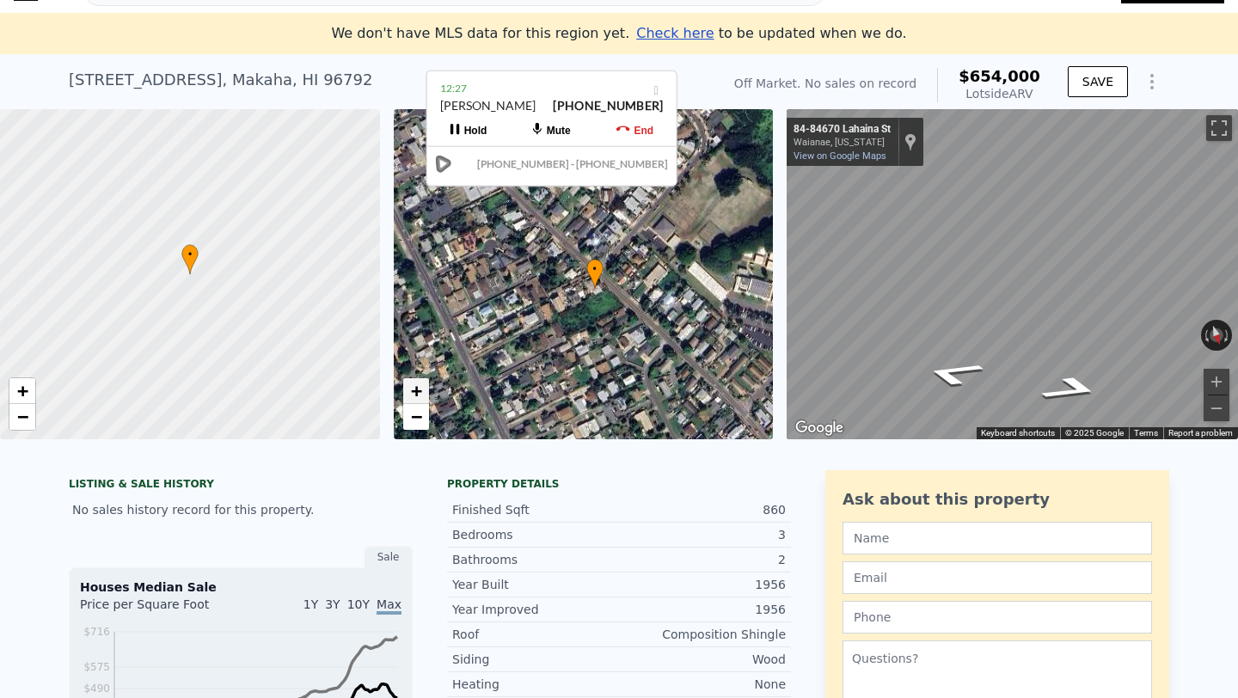
click at [414, 395] on span "+" at bounding box center [415, 390] width 11 height 21
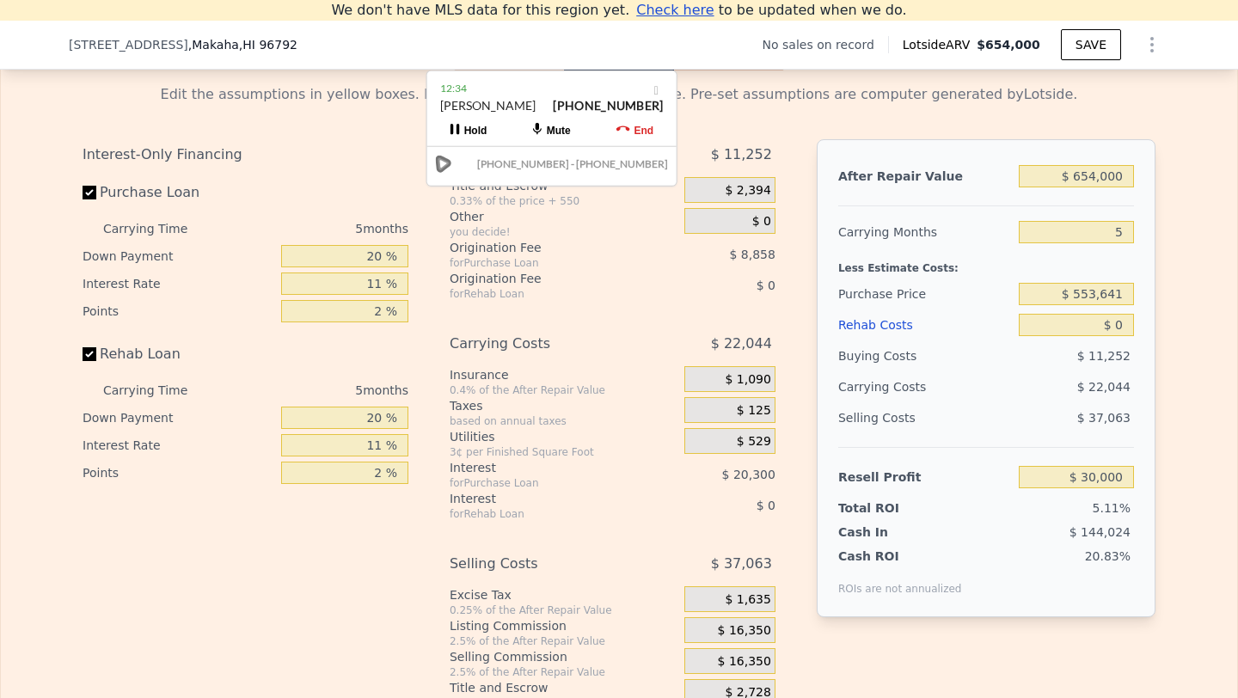
scroll to position [2226, 0]
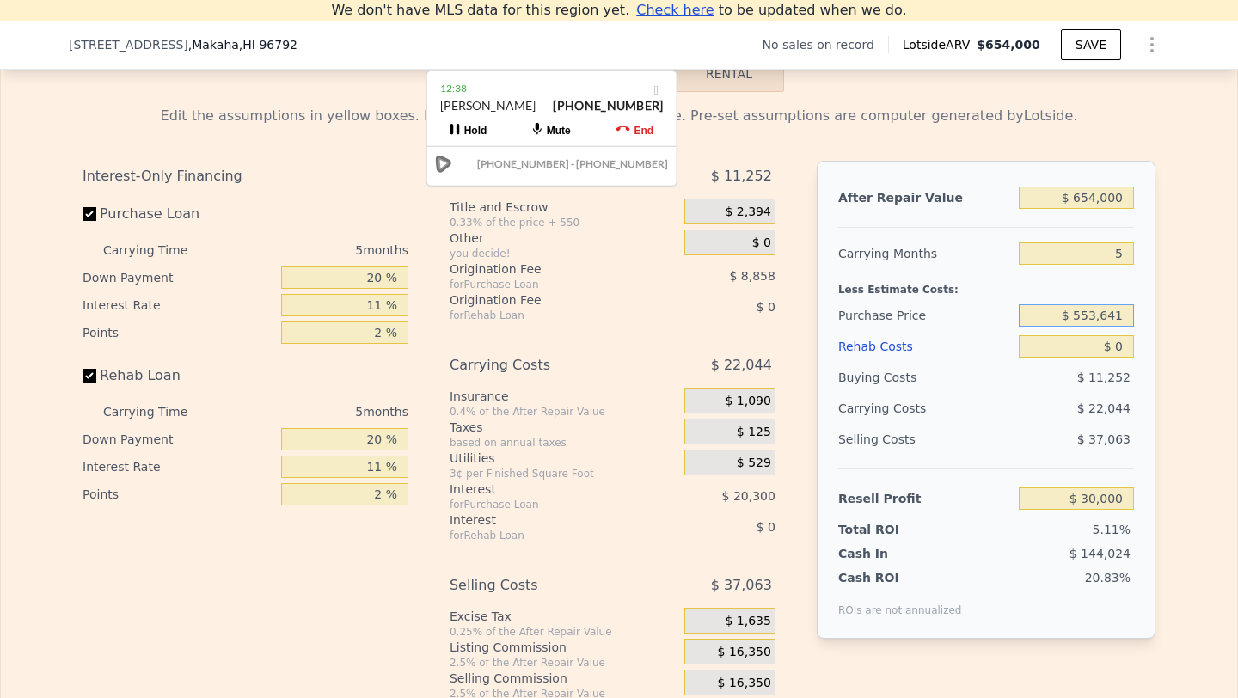
click at [1090, 314] on input "$ 553,641" at bounding box center [1075, 315] width 115 height 22
type input "$ 500,000"
type input "$ 86,643"
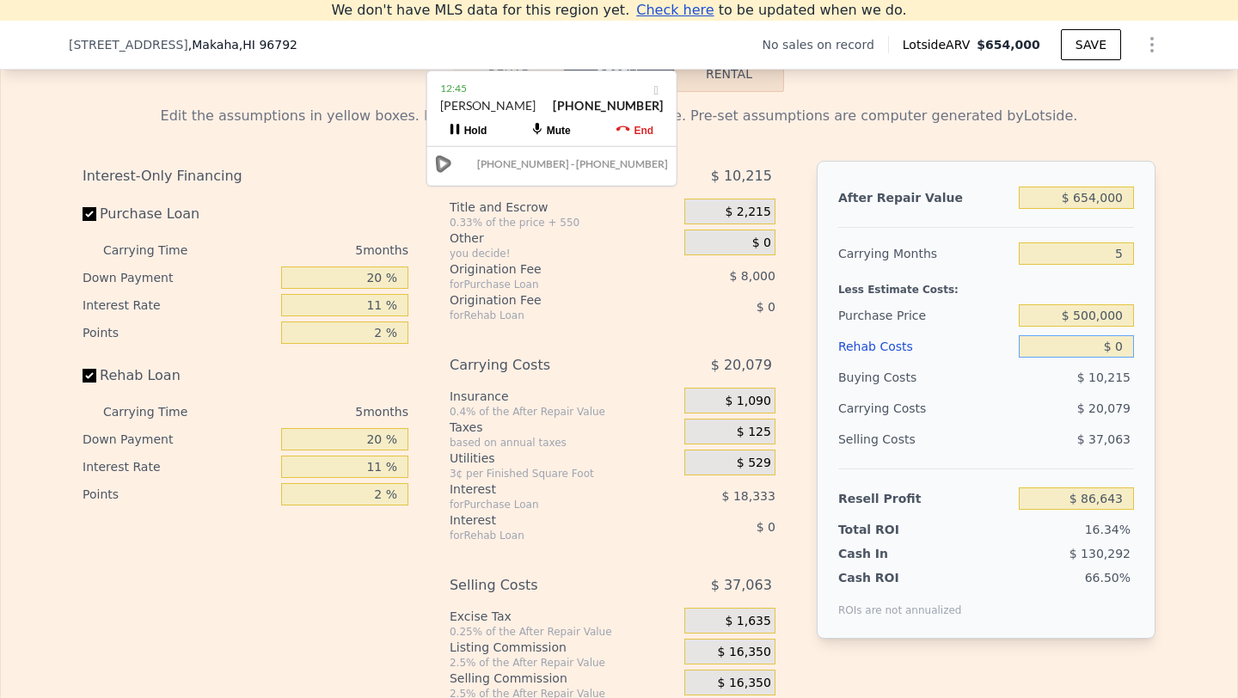
click at [1116, 351] on input "$ 0" at bounding box center [1075, 346] width 115 height 22
type input "$ 5"
type input "$ 86,638"
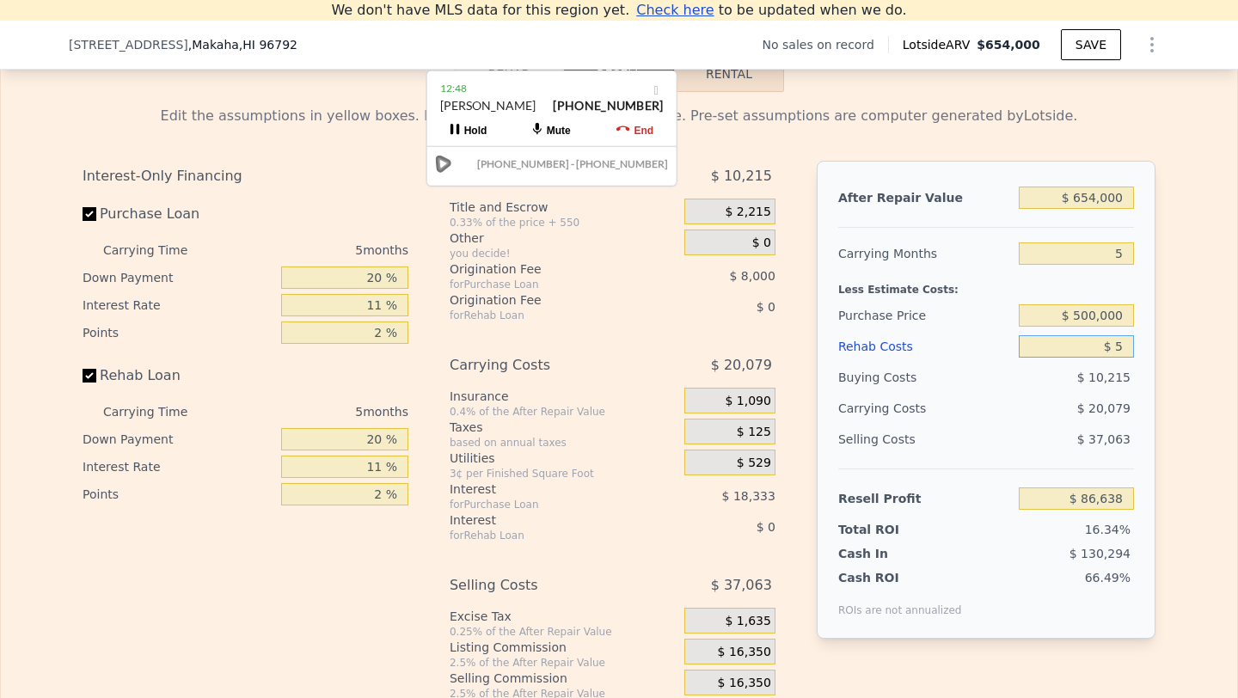
type input "$ 50"
type input "$ 86,592"
type input "$ 500"
type input "$ 86,115"
type input "$ 5,000"
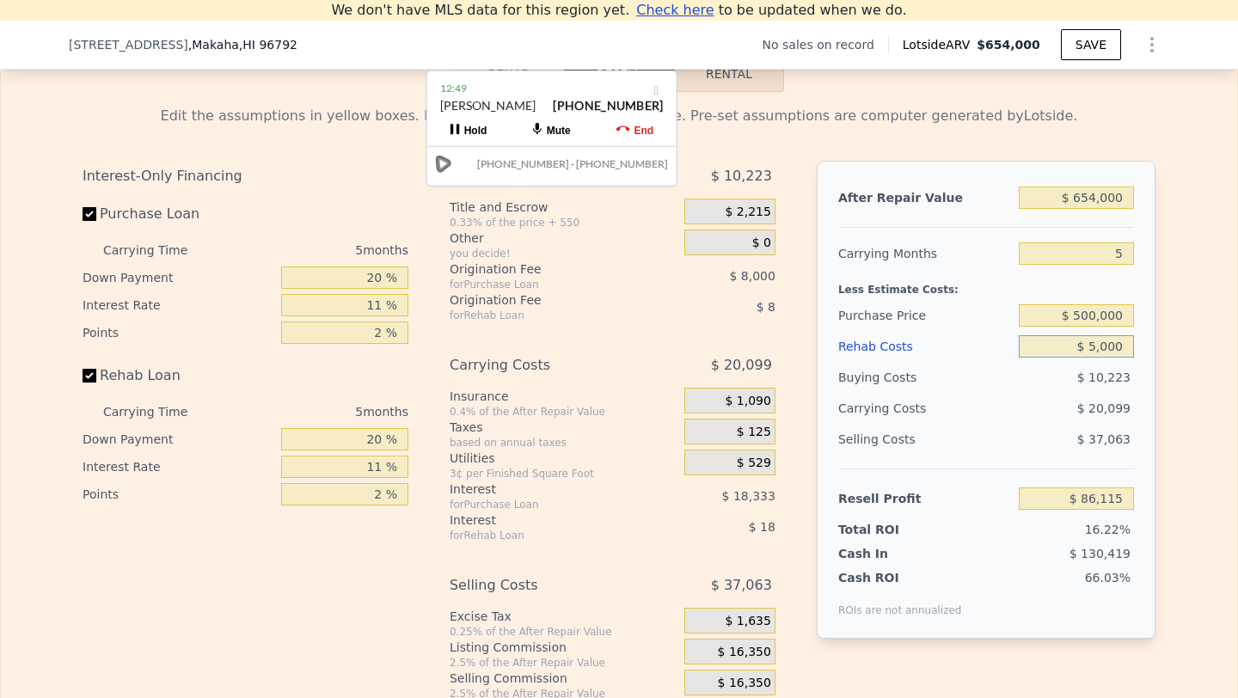
type input "$ 81,378"
type input "$ 50,000"
type input "$ 34,008"
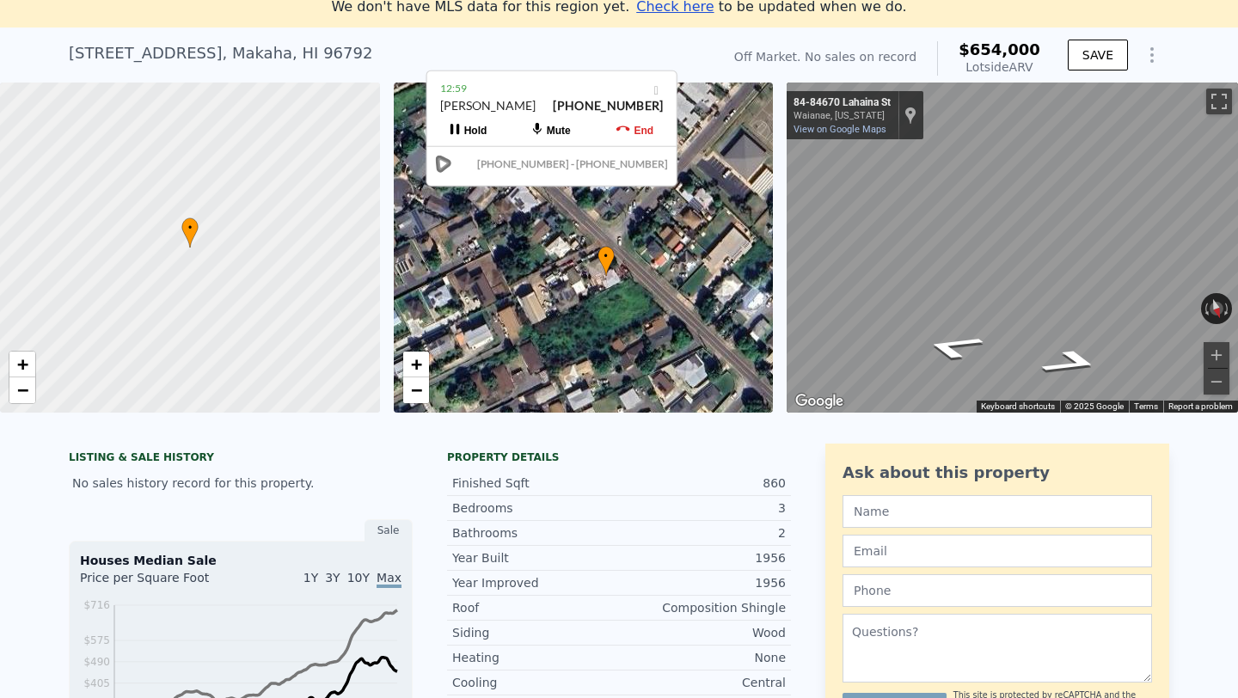
scroll to position [0, 0]
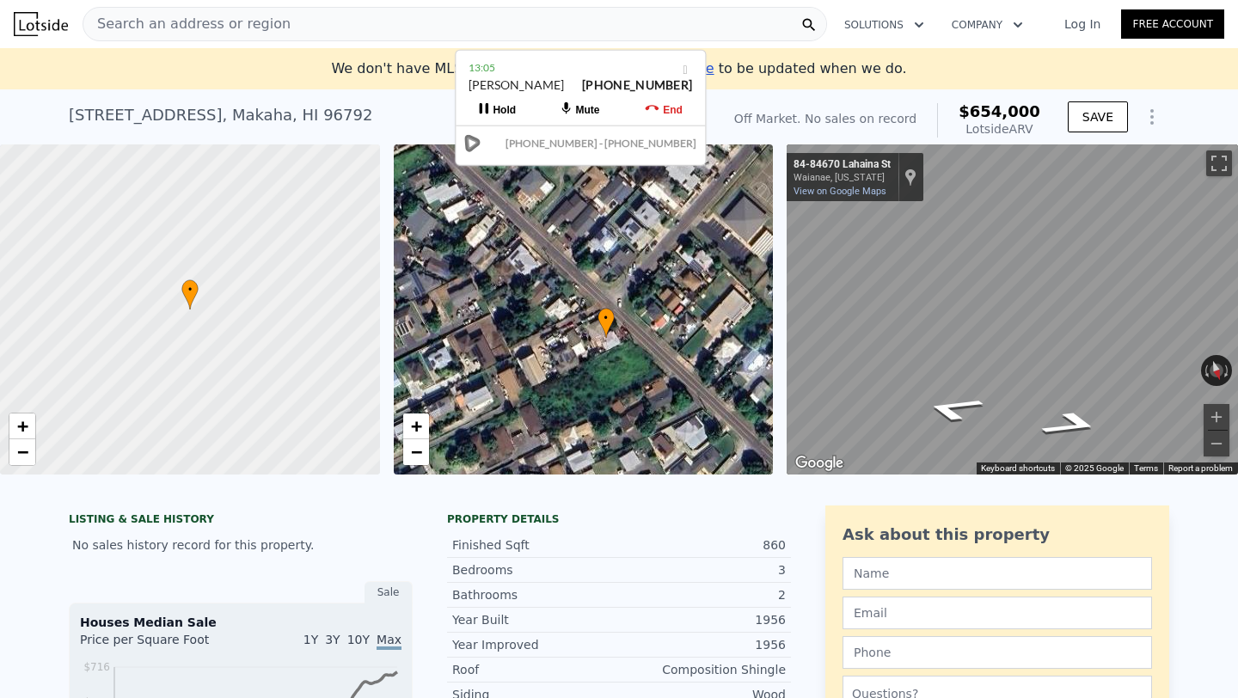
drag, startPoint x: 537, startPoint y: 89, endPoint x: 566, endPoint y: 69, distance: 35.8
click at [566, 69] on div "13:05" at bounding box center [579, 67] width 223 height 17
click at [550, 72] on div "13:06" at bounding box center [579, 67] width 223 height 17
click at [422, 453] on link "−" at bounding box center [416, 452] width 26 height 26
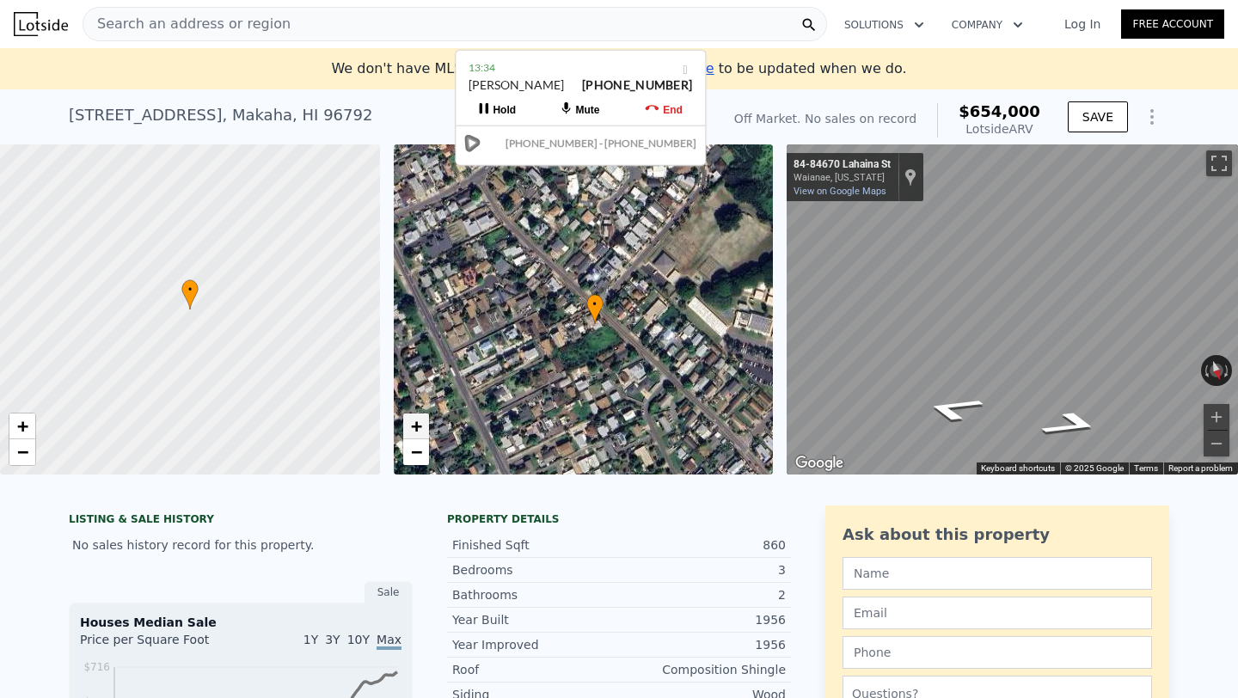
click at [416, 432] on span "+" at bounding box center [415, 425] width 11 height 21
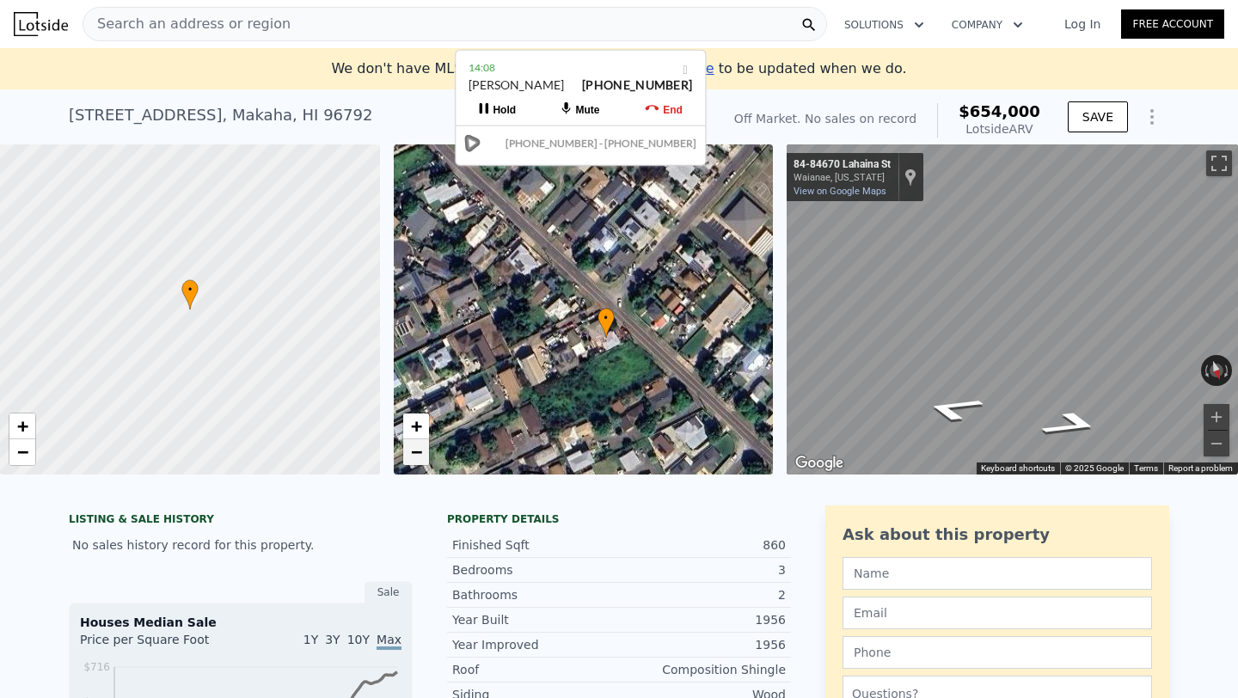
click at [416, 457] on span "−" at bounding box center [415, 451] width 11 height 21
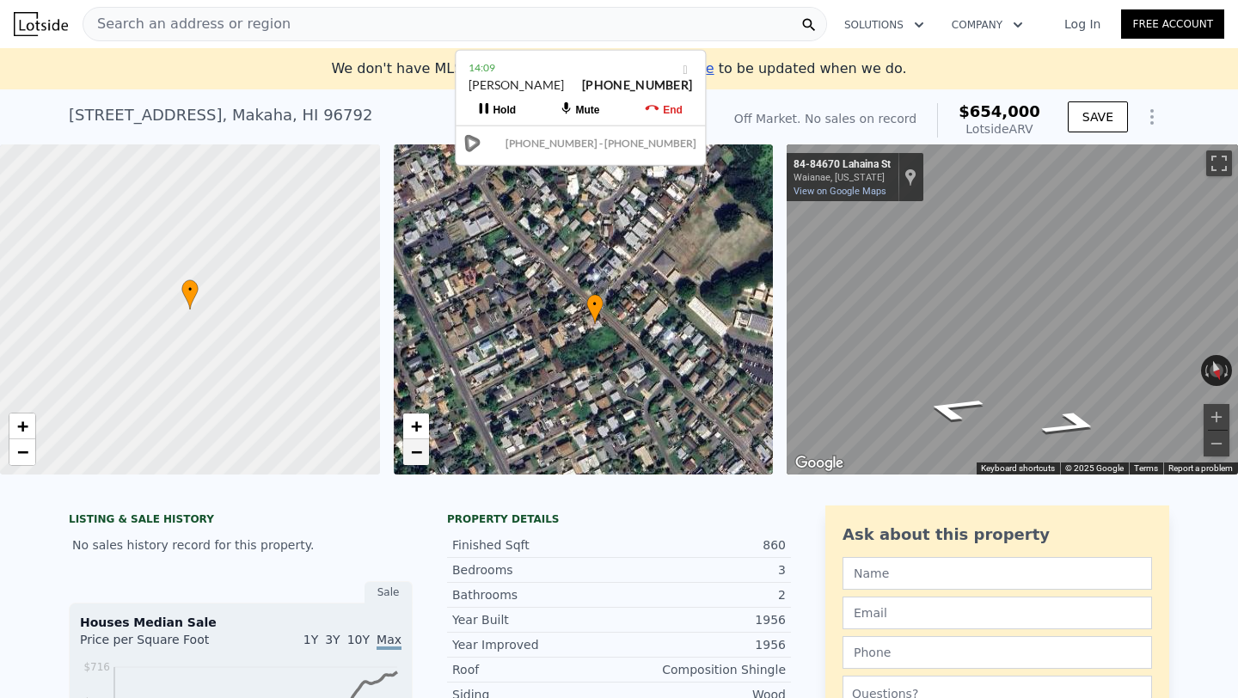
click at [416, 457] on span "−" at bounding box center [415, 451] width 11 height 21
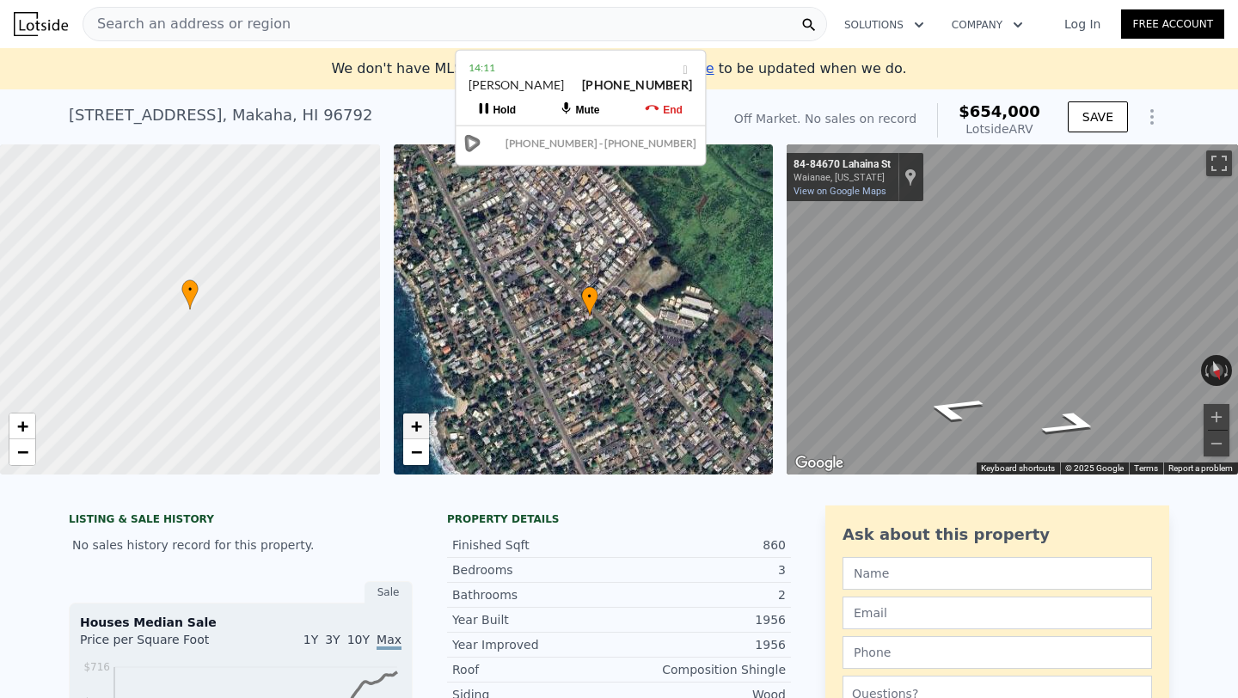
click at [416, 433] on span "+" at bounding box center [415, 425] width 11 height 21
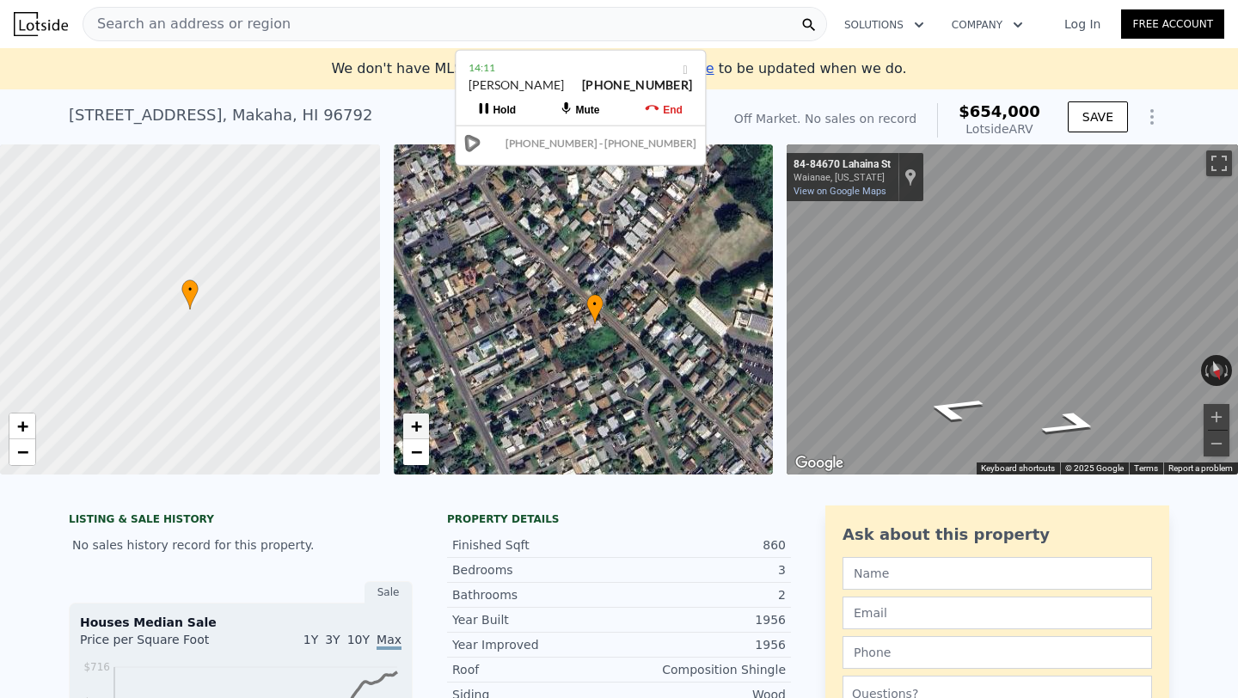
click at [416, 433] on span "+" at bounding box center [415, 425] width 11 height 21
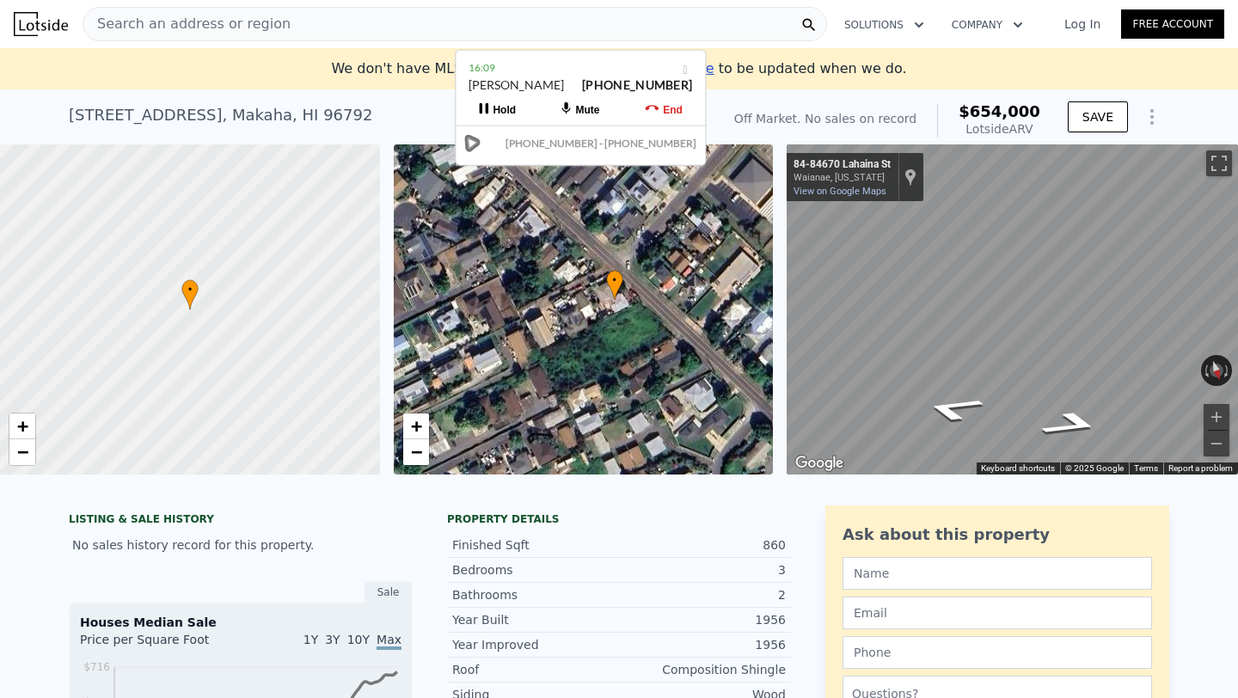
drag, startPoint x: 600, startPoint y: 380, endPoint x: 609, endPoint y: 342, distance: 38.8
click at [609, 342] on div "• + −" at bounding box center [584, 309] width 380 height 330
click at [419, 421] on span "+" at bounding box center [415, 425] width 11 height 21
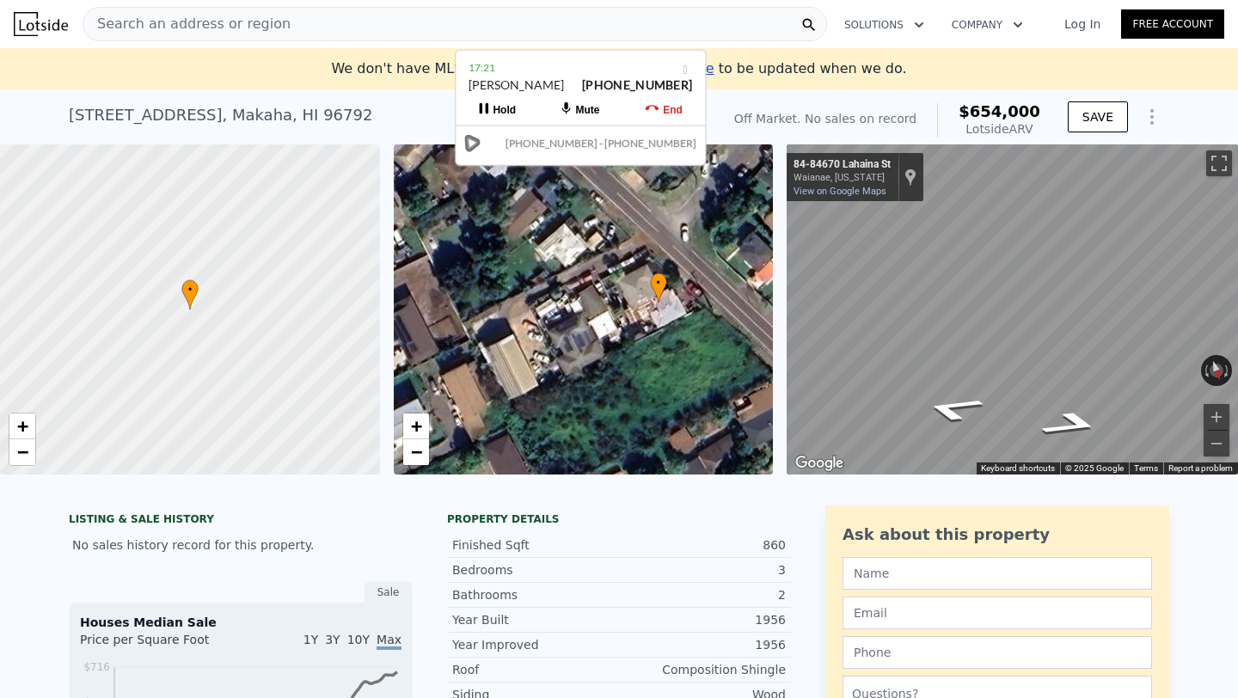
drag, startPoint x: 506, startPoint y: 296, endPoint x: 518, endPoint y: 308, distance: 17.0
click at [518, 308] on div "• + −" at bounding box center [584, 309] width 380 height 330
click at [416, 456] on span "−" at bounding box center [415, 451] width 11 height 21
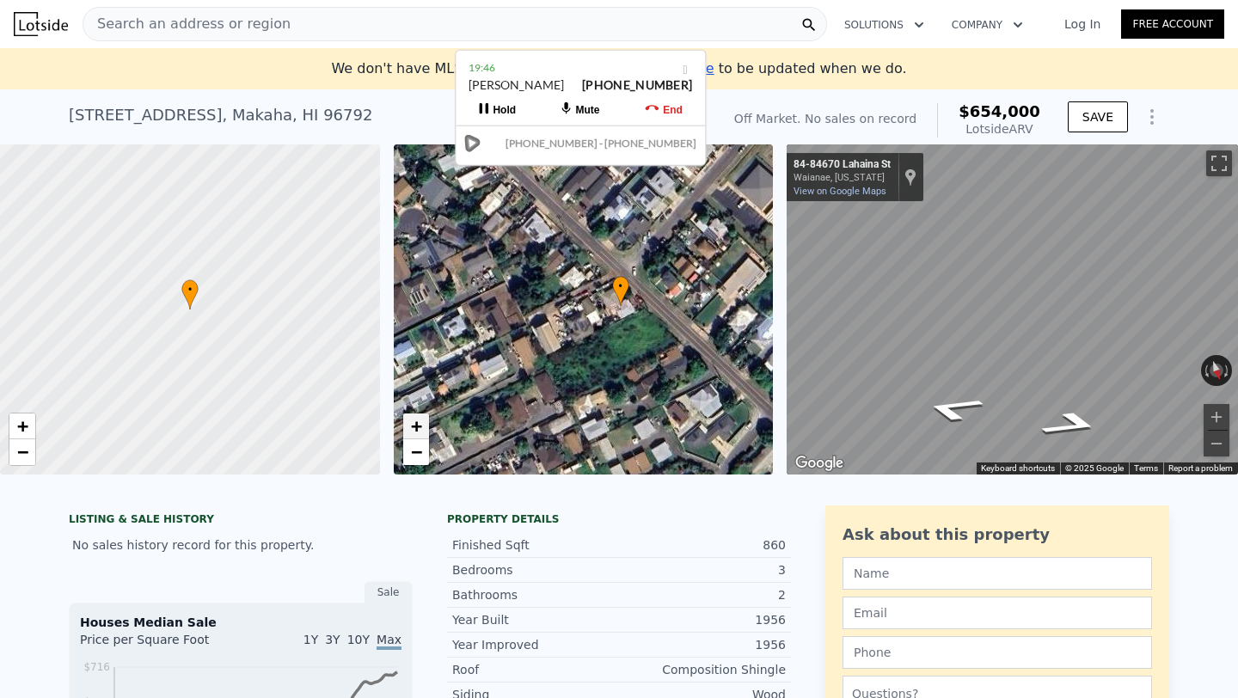
click at [416, 430] on span "+" at bounding box center [415, 425] width 11 height 21
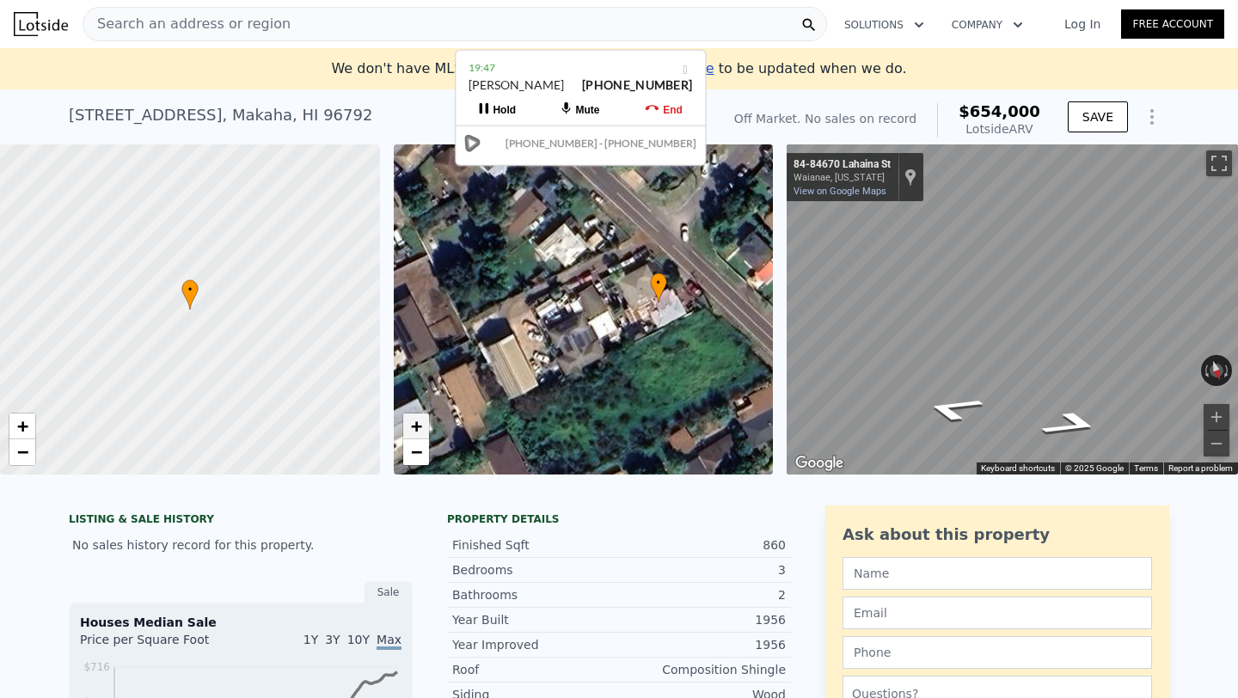
click at [416, 430] on span "+" at bounding box center [415, 425] width 11 height 21
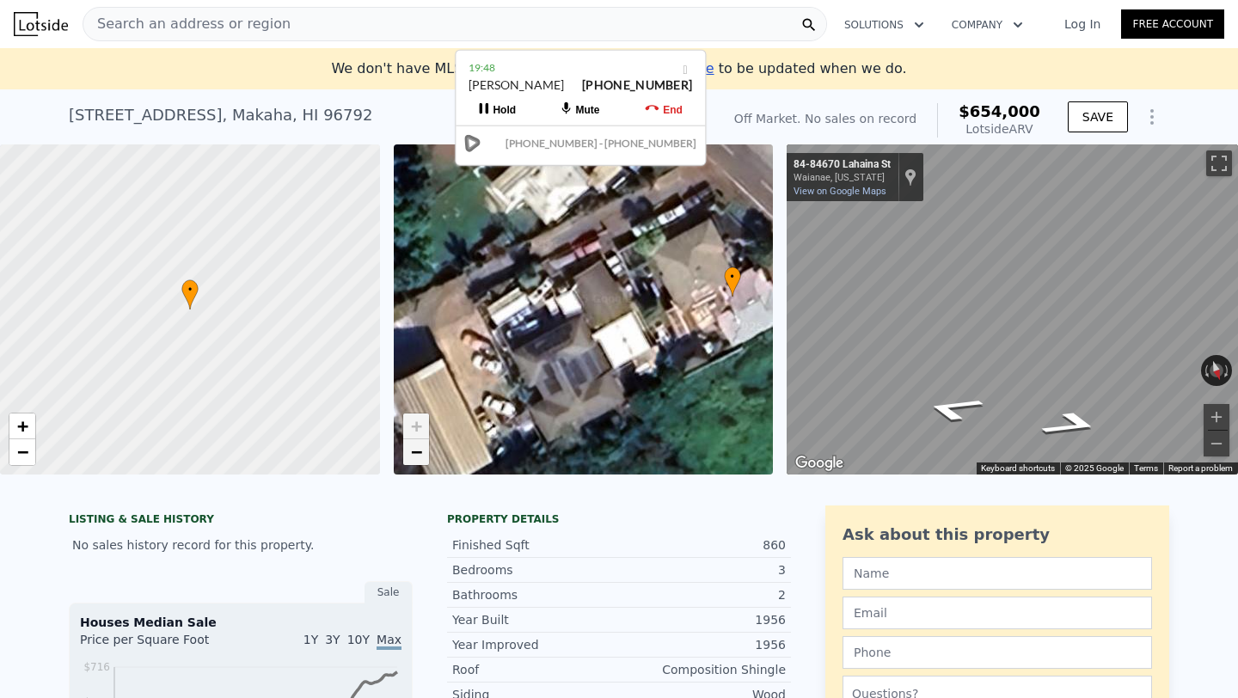
click at [417, 456] on span "−" at bounding box center [415, 451] width 11 height 21
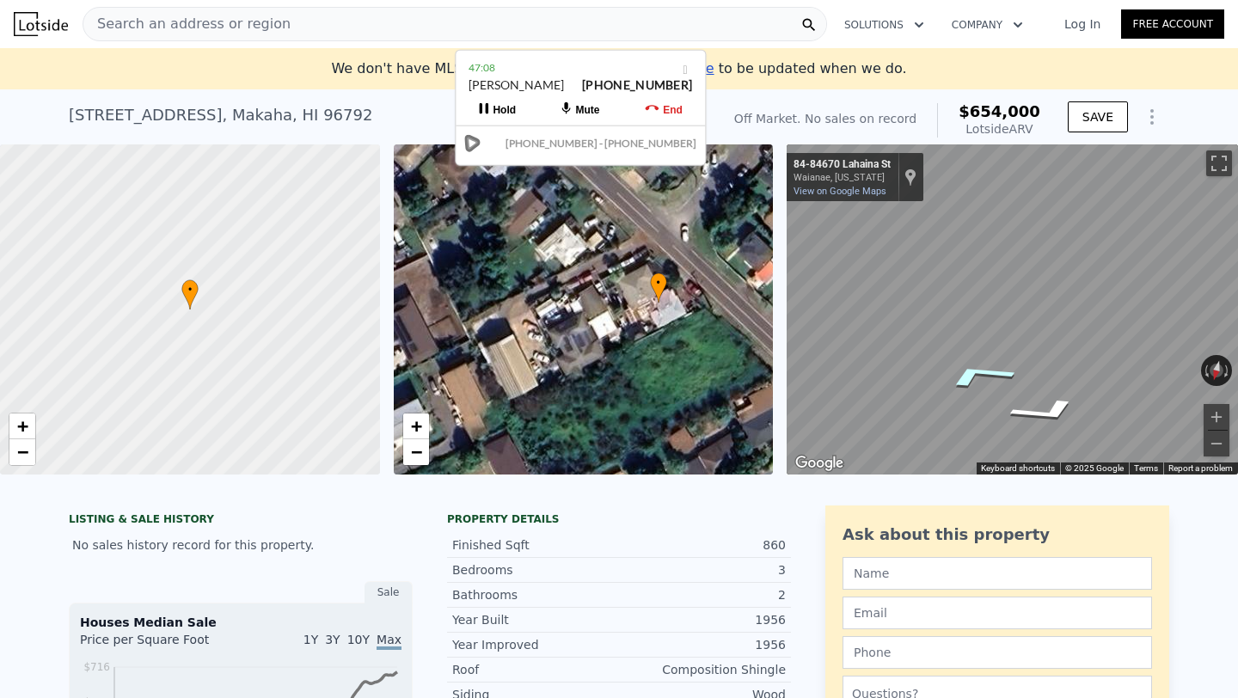
click at [966, 374] on icon "Go Southeast, Lahaina St" at bounding box center [978, 375] width 128 height 40
click at [1073, 351] on icon "Go Northwest, Lahaina St" at bounding box center [1073, 347] width 107 height 52
click at [950, 333] on icon "Go Southeast, Lahaina St" at bounding box center [951, 329] width 107 height 52
click at [1218, 439] on button "Zoom out" at bounding box center [1216, 444] width 26 height 26
click at [1068, 365] on icon "Go Northwest, Lahaina St" at bounding box center [1075, 371] width 98 height 43
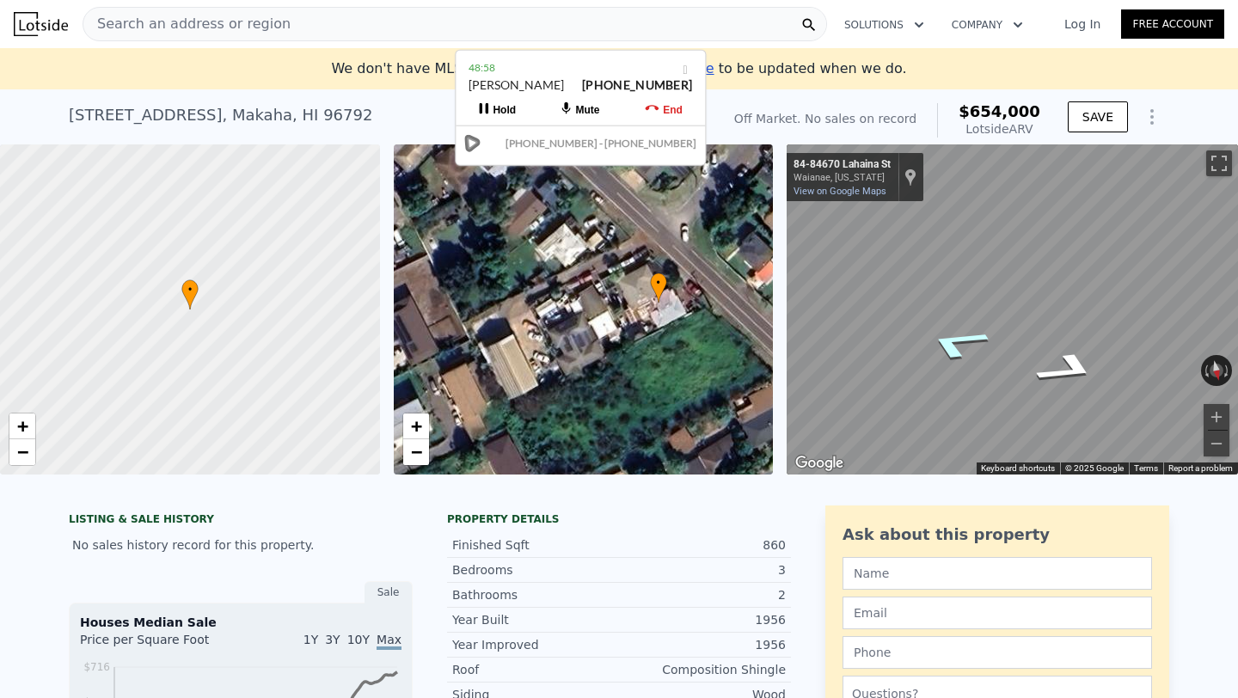
click at [951, 339] on icon "Go Southeast, Lahaina St" at bounding box center [956, 343] width 119 height 49
click at [1067, 350] on icon "Go Northwest, Lahaina St" at bounding box center [1073, 350] width 103 height 50
click at [959, 341] on icon "Go Southeast, Lahaina St" at bounding box center [959, 343] width 122 height 49
click at [1080, 409] on icon "Go Northwest, Lahaina St" at bounding box center [1069, 407] width 115 height 41
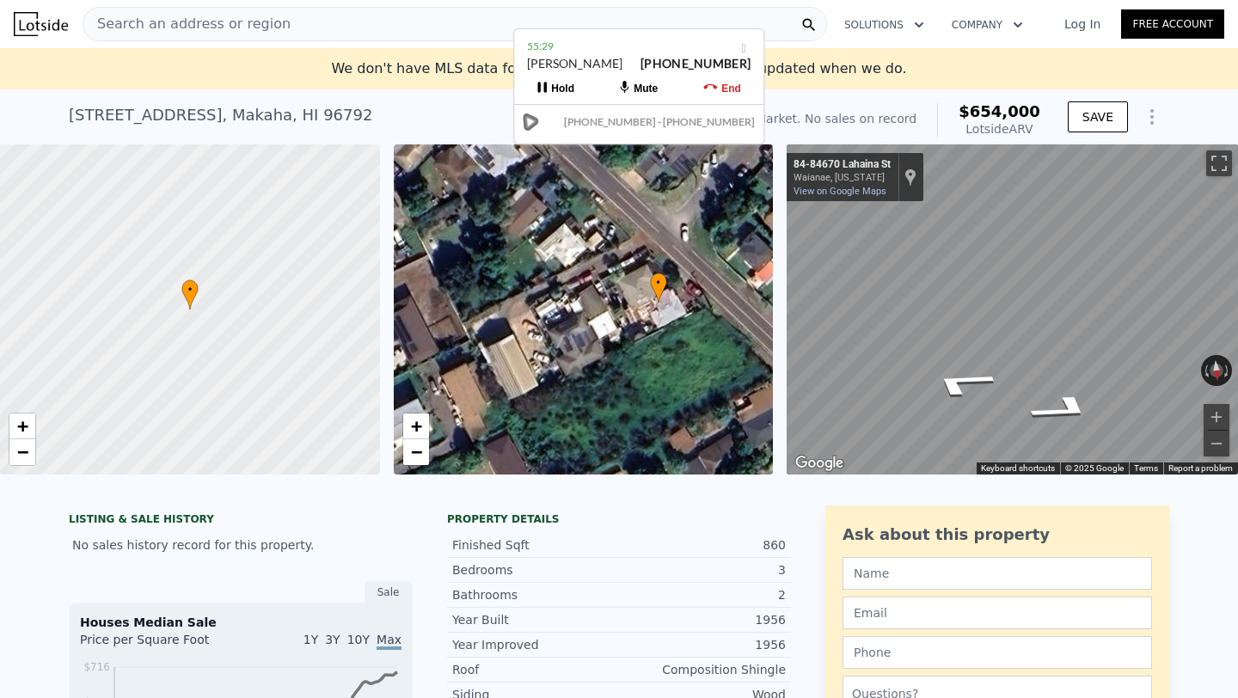
drag, startPoint x: 560, startPoint y: 76, endPoint x: 618, endPoint y: 55, distance: 62.0
click at [618, 55] on div "[PERSON_NAME] [PHONE_NUMBER]" at bounding box center [638, 71] width 223 height 33
click at [635, 48] on div "55:29" at bounding box center [638, 46] width 223 height 17
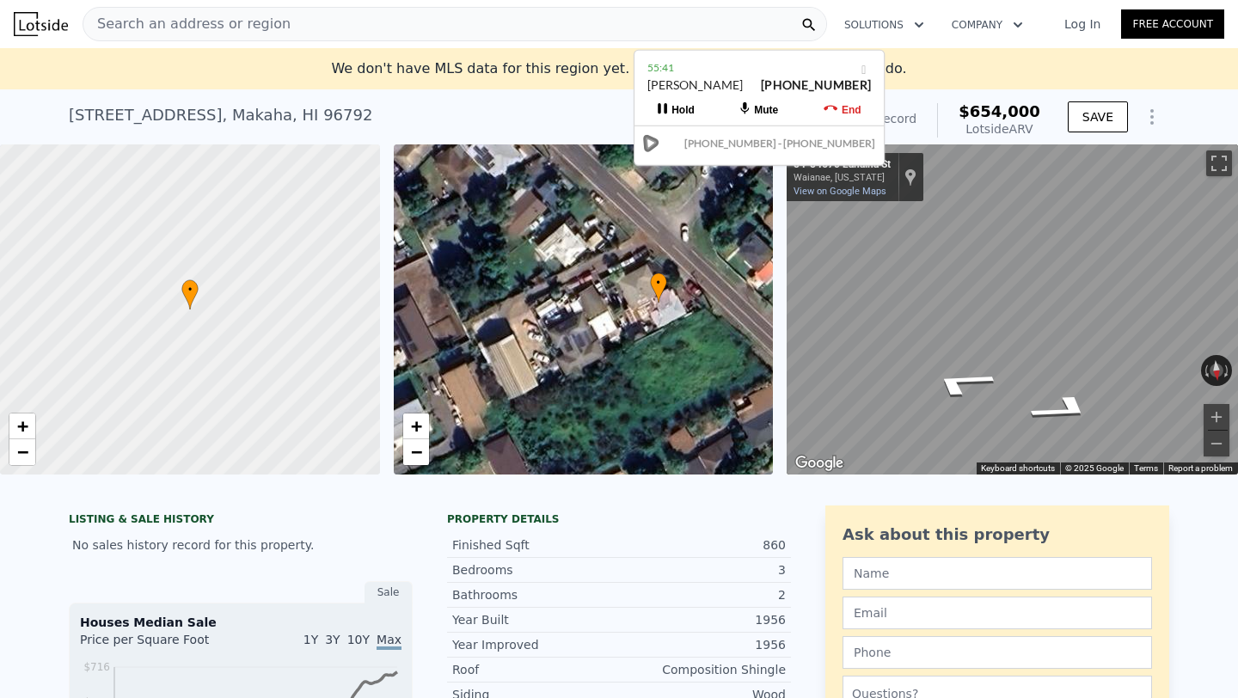
drag, startPoint x: 631, startPoint y: 59, endPoint x: 751, endPoint y: 81, distance: 122.2
click at [751, 81] on div "[PERSON_NAME] [PHONE_NUMBER]" at bounding box center [758, 92] width 223 height 33
click at [752, 76] on div "55:46" at bounding box center [759, 68] width 223 height 17
click at [735, 70] on div "55:47" at bounding box center [759, 68] width 223 height 17
click at [731, 69] on div "55:49" at bounding box center [755, 67] width 223 height 17
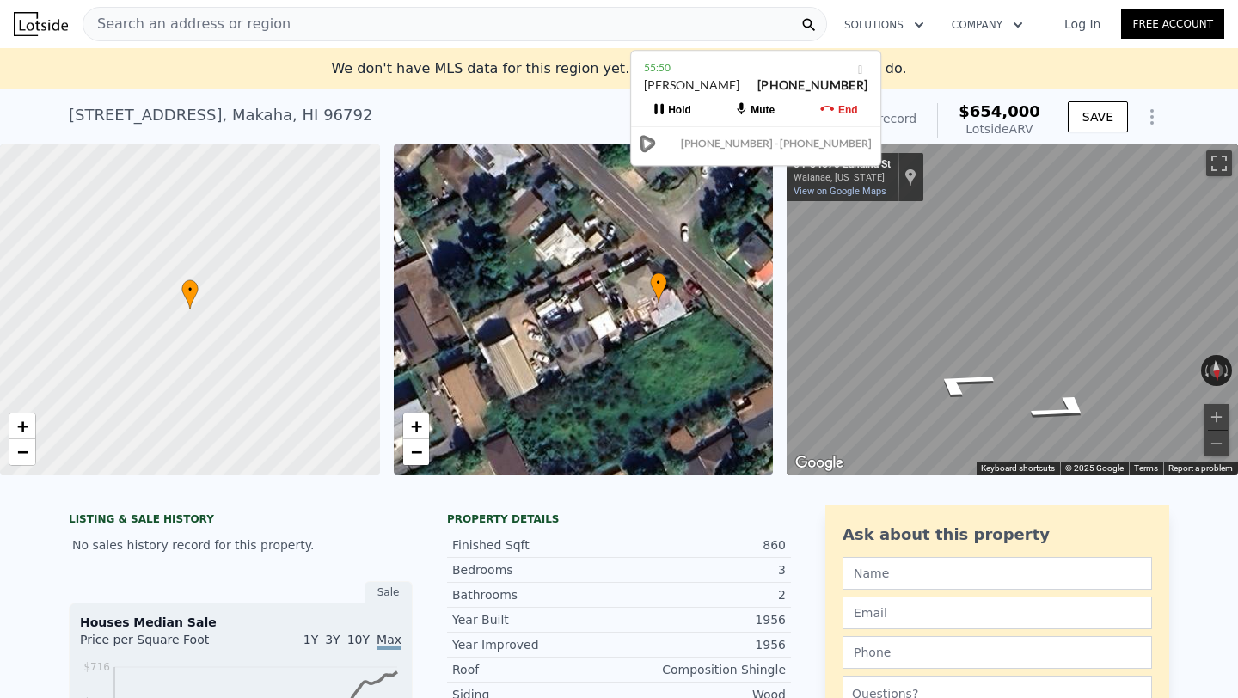
click at [714, 69] on div "55:50" at bounding box center [755, 67] width 223 height 17
click at [716, 70] on div "55:57" at bounding box center [756, 68] width 223 height 17
click at [725, 70] on div "55:58" at bounding box center [756, 68] width 223 height 17
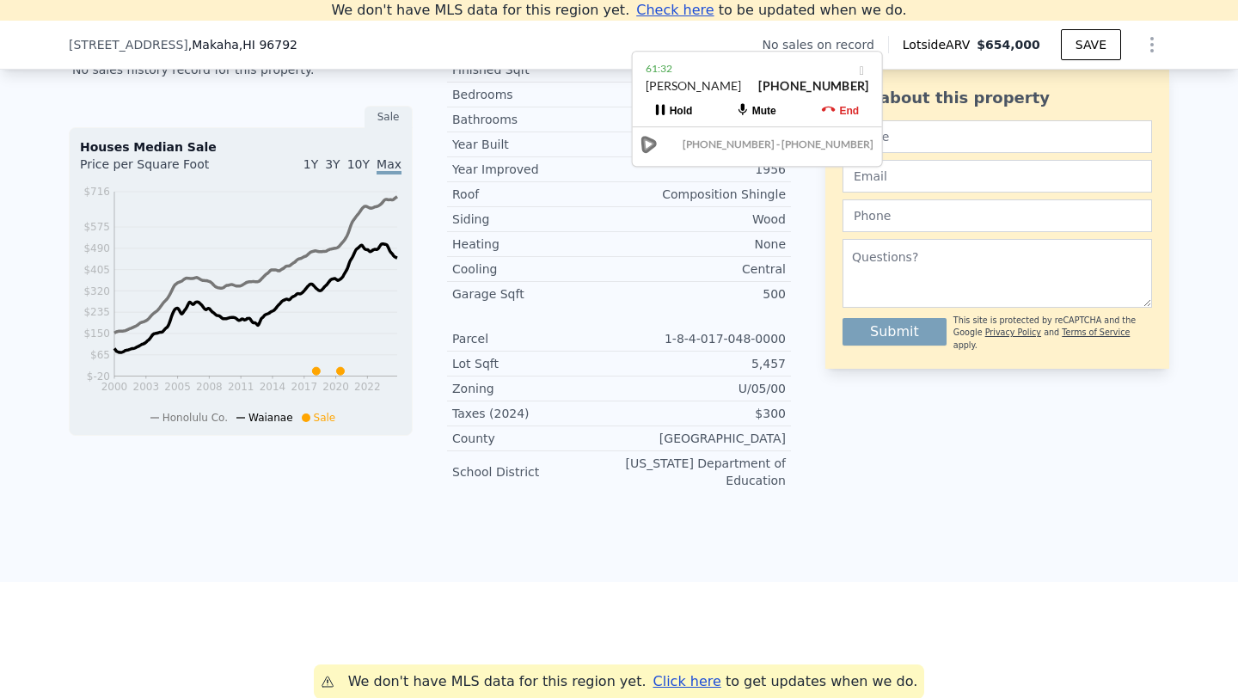
scroll to position [456, 0]
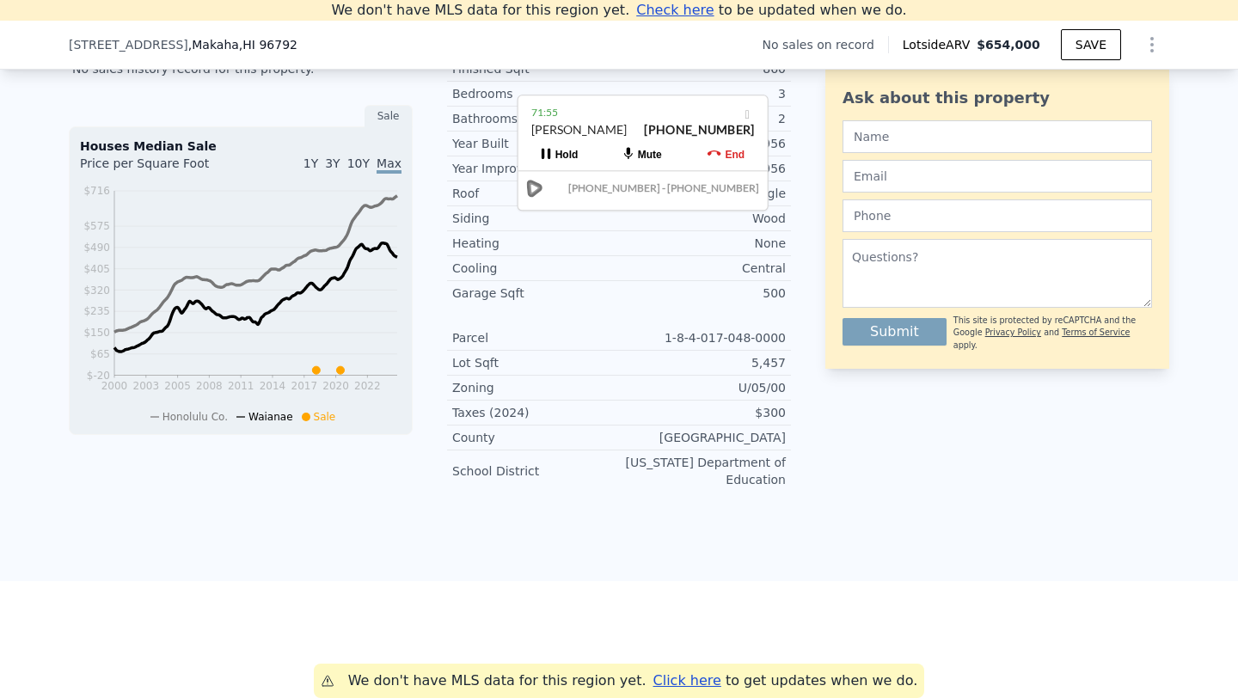
drag, startPoint x: 765, startPoint y: 91, endPoint x: 651, endPoint y: 135, distance: 122.4
click at [651, 135] on div "[PERSON_NAME] [PHONE_NUMBER]" at bounding box center [642, 137] width 223 height 33
click at [632, 124] on div "[PERSON_NAME] [PHONE_NUMBER]" at bounding box center [637, 133] width 223 height 33
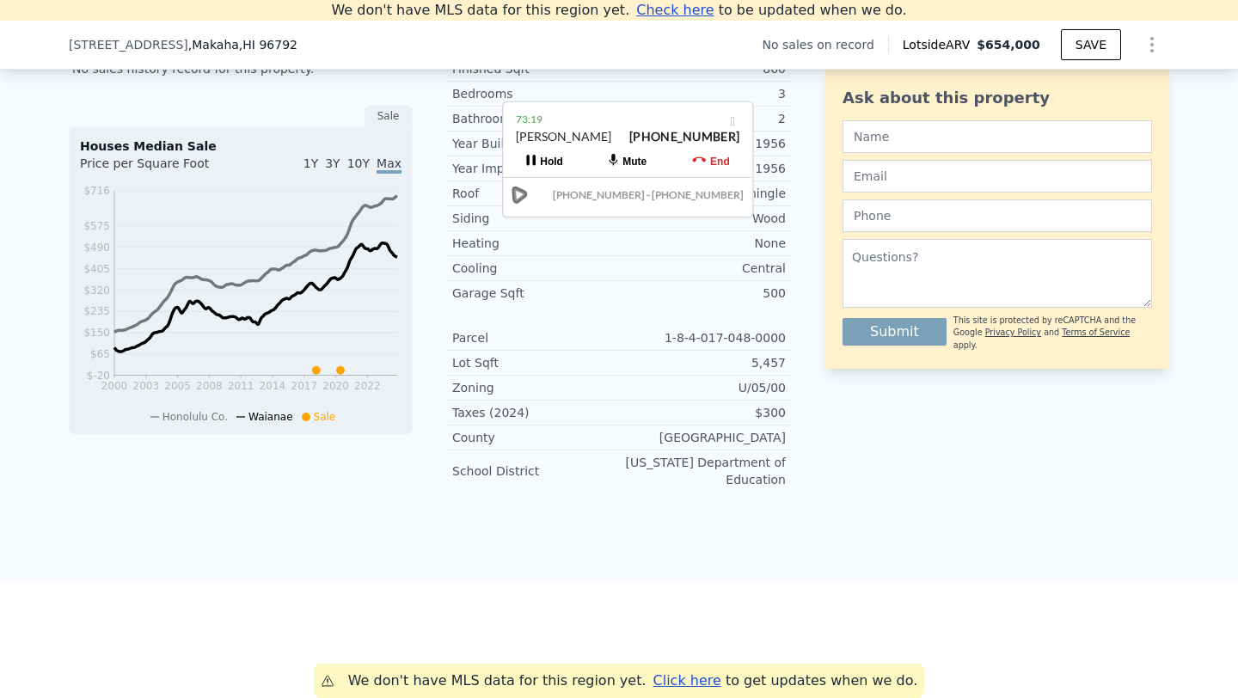
drag, startPoint x: 652, startPoint y: 116, endPoint x: 643, endPoint y: 126, distance: 14.0
click at [643, 126] on div "73:19" at bounding box center [627, 119] width 223 height 17
drag, startPoint x: 614, startPoint y: 125, endPoint x: 622, endPoint y: 122, distance: 9.3
click at [622, 122] on div "73:21" at bounding box center [636, 115] width 223 height 17
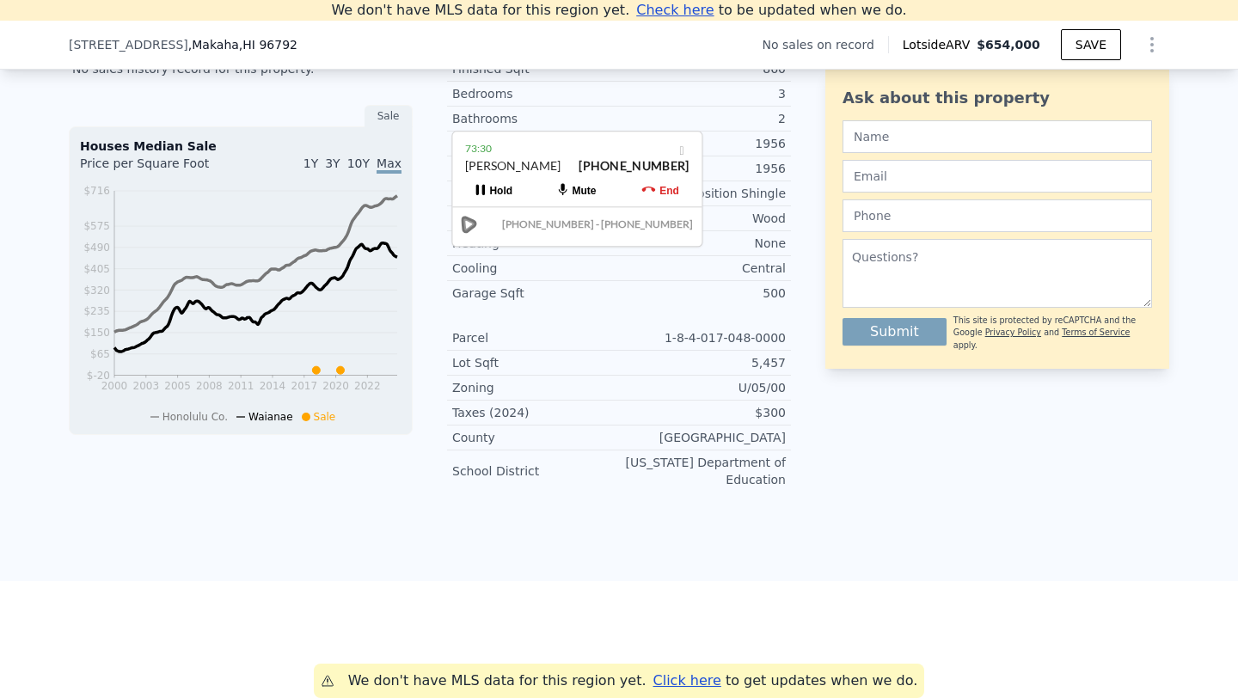
drag, startPoint x: 633, startPoint y: 119, endPoint x: 573, endPoint y: 151, distance: 68.5
click at [573, 151] on div "73:30" at bounding box center [576, 148] width 223 height 17
click at [573, 156] on div "73:33" at bounding box center [576, 153] width 223 height 17
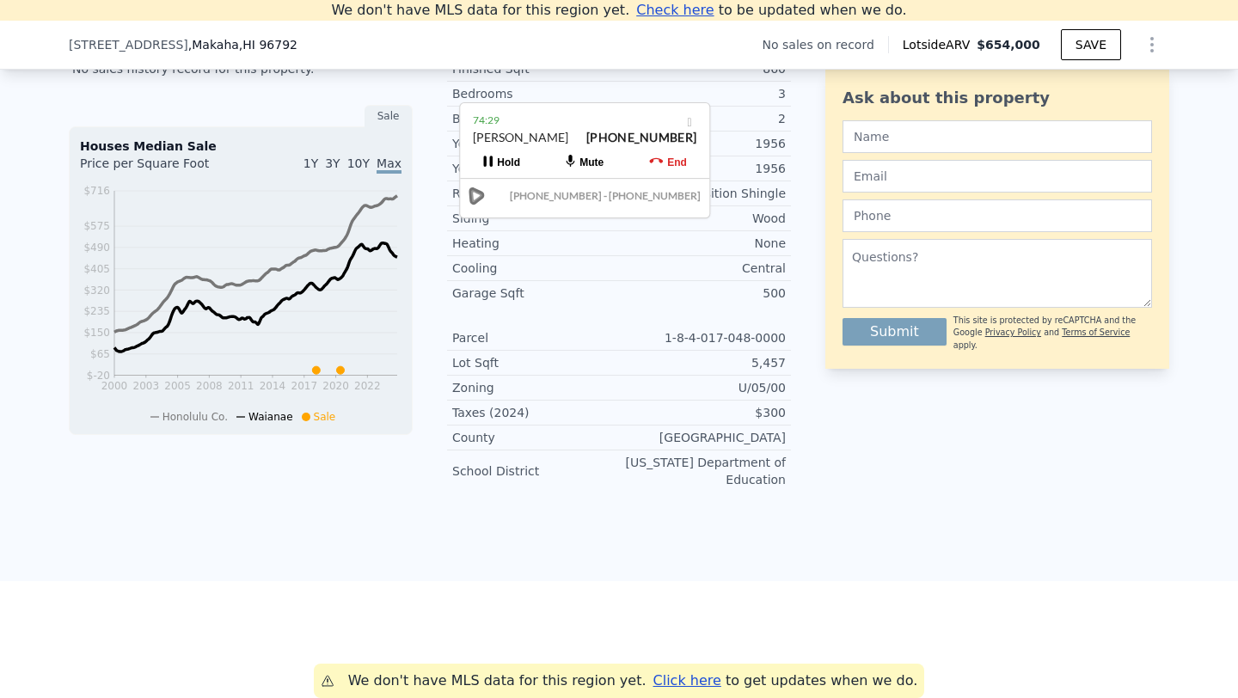
drag, startPoint x: 627, startPoint y: 166, endPoint x: 635, endPoint y: 132, distance: 34.4
click at [635, 132] on strong "[PHONE_NUMBER]" at bounding box center [641, 137] width 110 height 15
click at [617, 119] on div "74:39" at bounding box center [585, 118] width 223 height 17
click at [617, 119] on div "74:42" at bounding box center [585, 118] width 223 height 17
click at [657, 157] on icon at bounding box center [657, 158] width 14 height 5
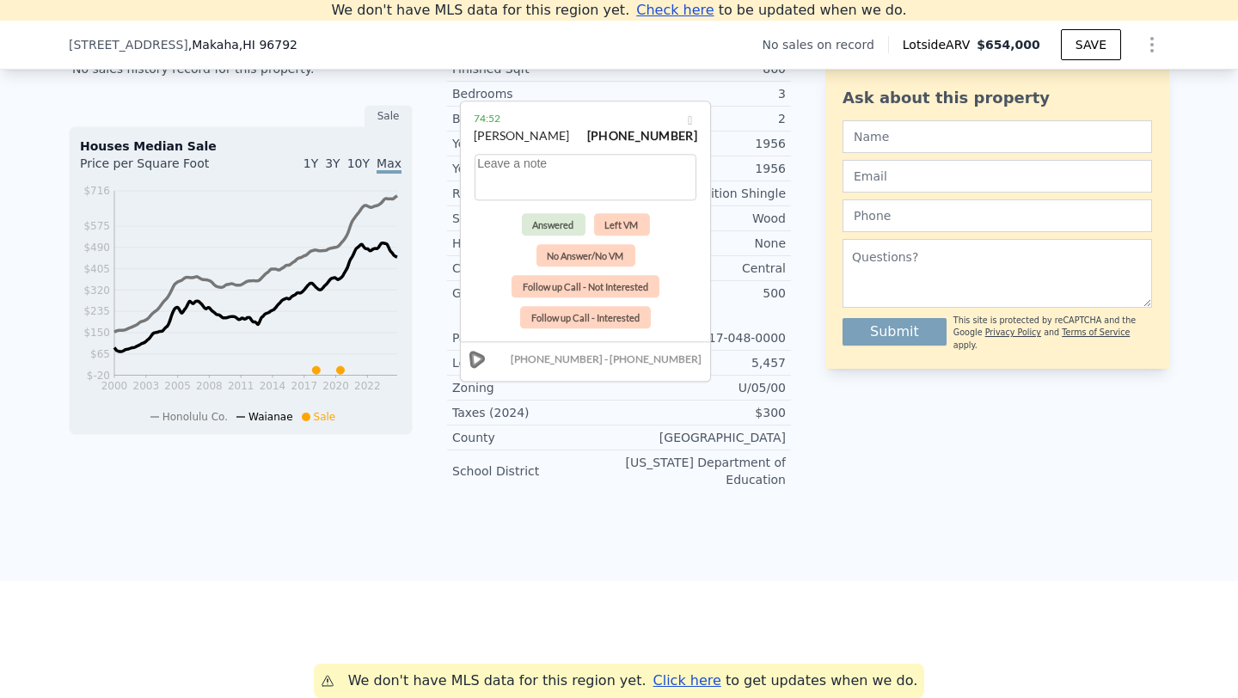
type input "$ 0"
type input "$ 30,000"
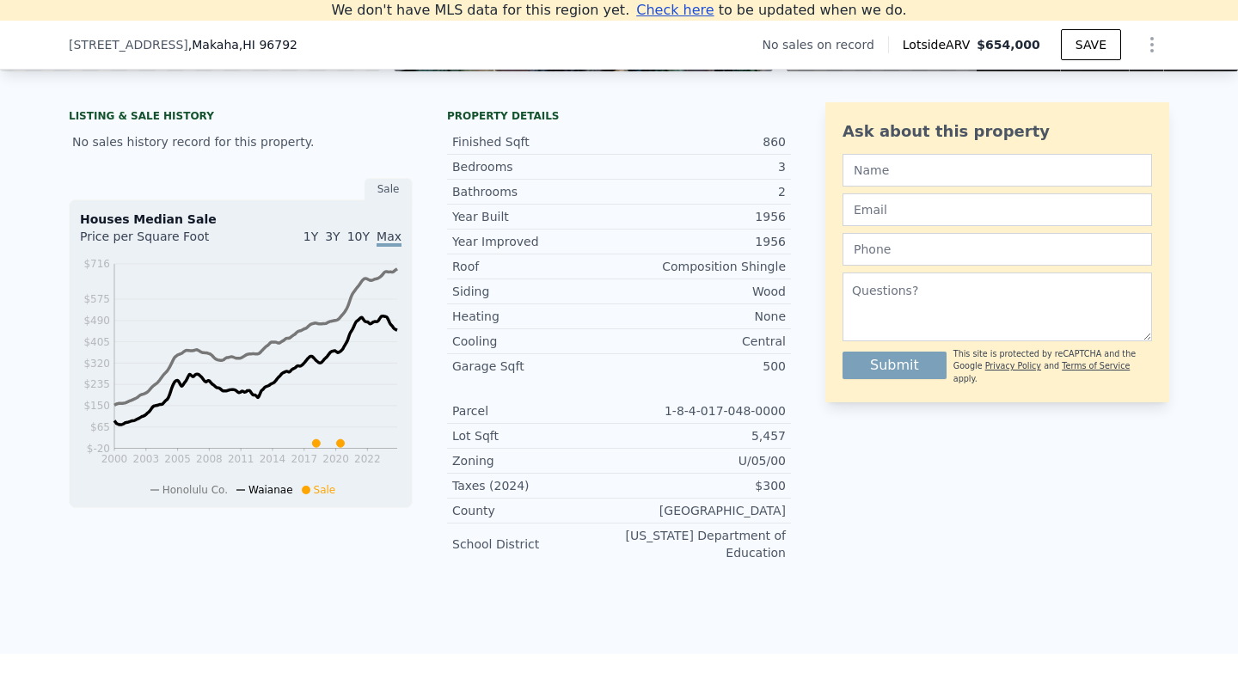
scroll to position [403, 0]
